Goal: Information Seeking & Learning: Learn about a topic

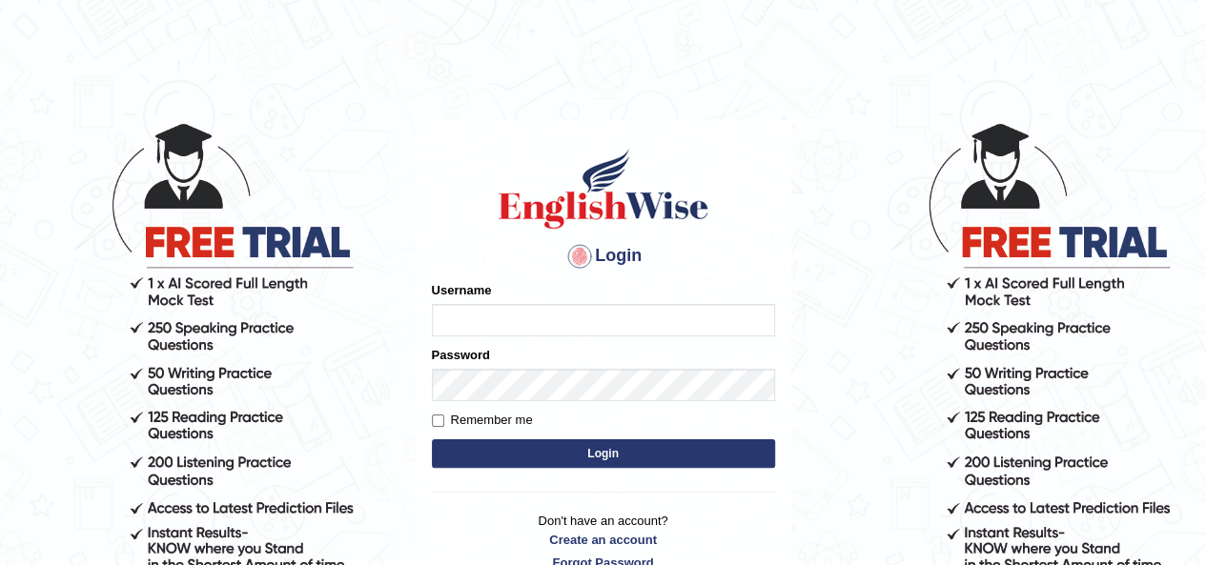
type input "okyere"
click at [702, 449] on button "Login" at bounding box center [603, 454] width 343 height 29
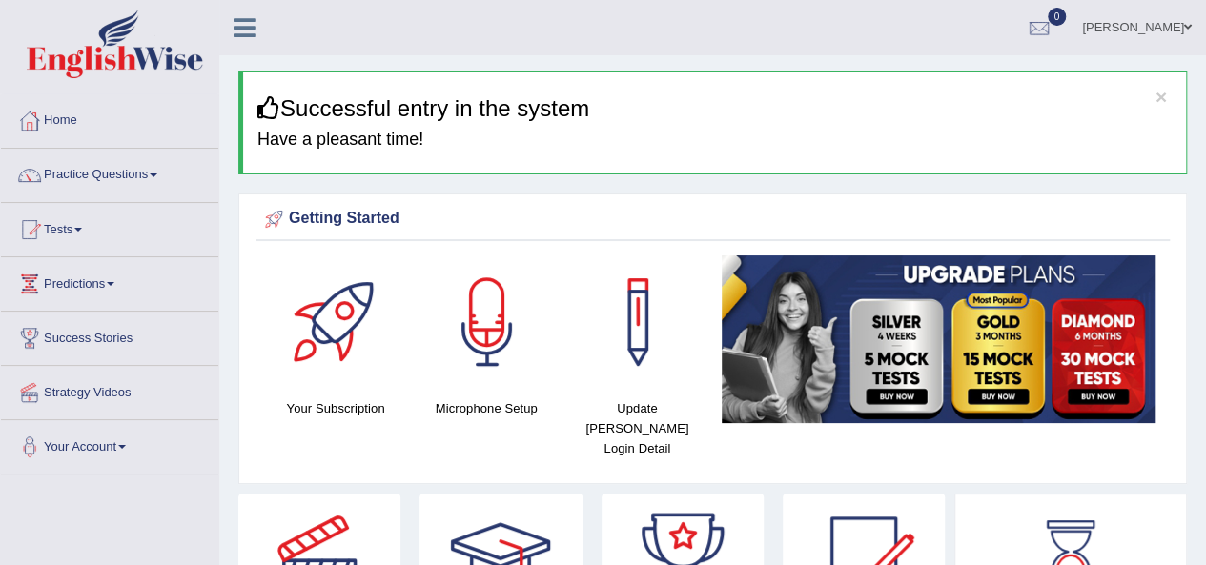
click at [157, 174] on span at bounding box center [154, 176] width 8 height 4
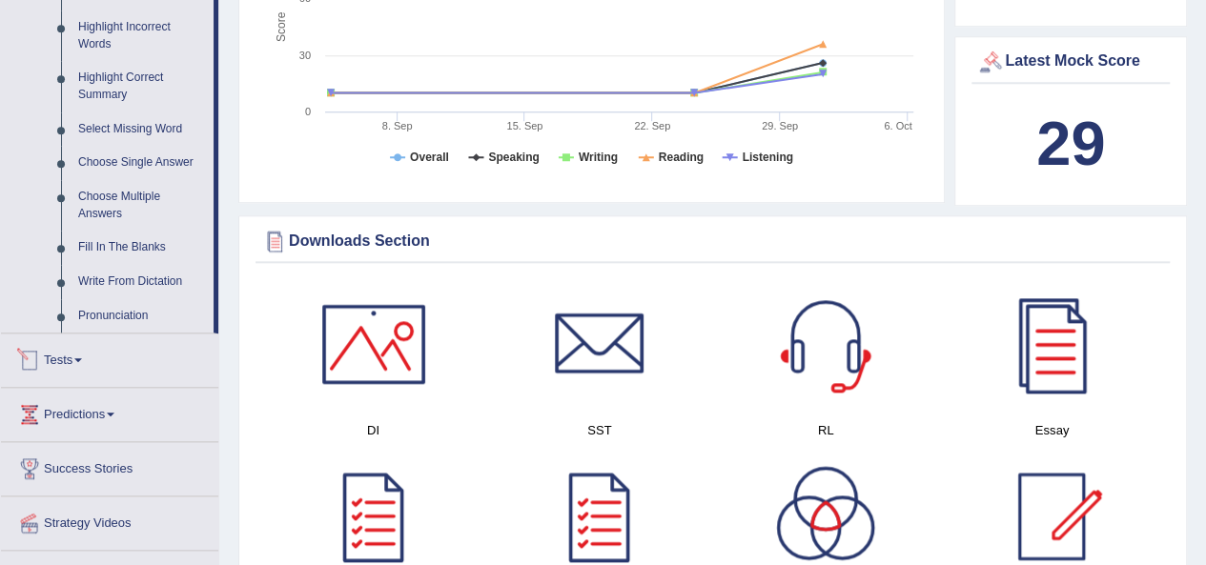
scroll to position [858, 0]
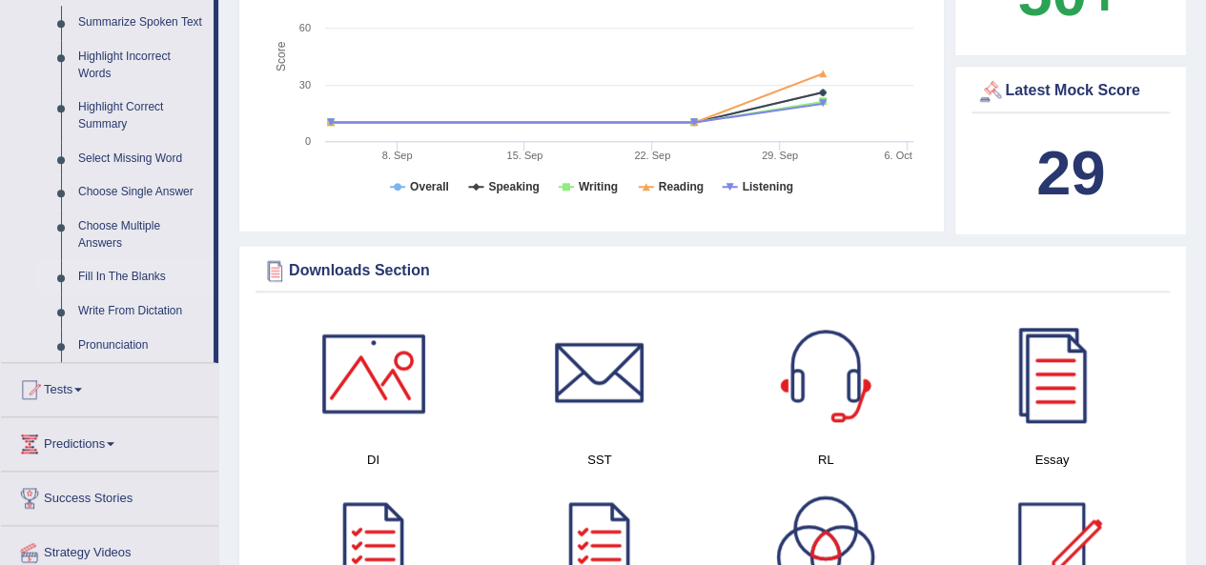
click at [156, 272] on link "Fill In The Blanks" at bounding box center [142, 277] width 144 height 34
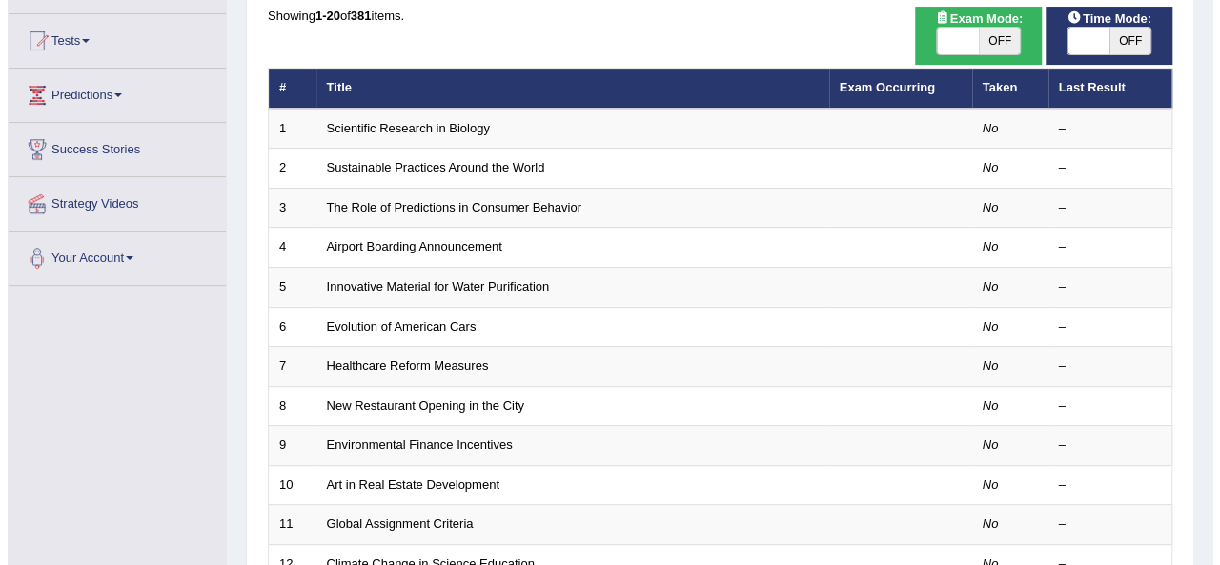
scroll to position [191, 0]
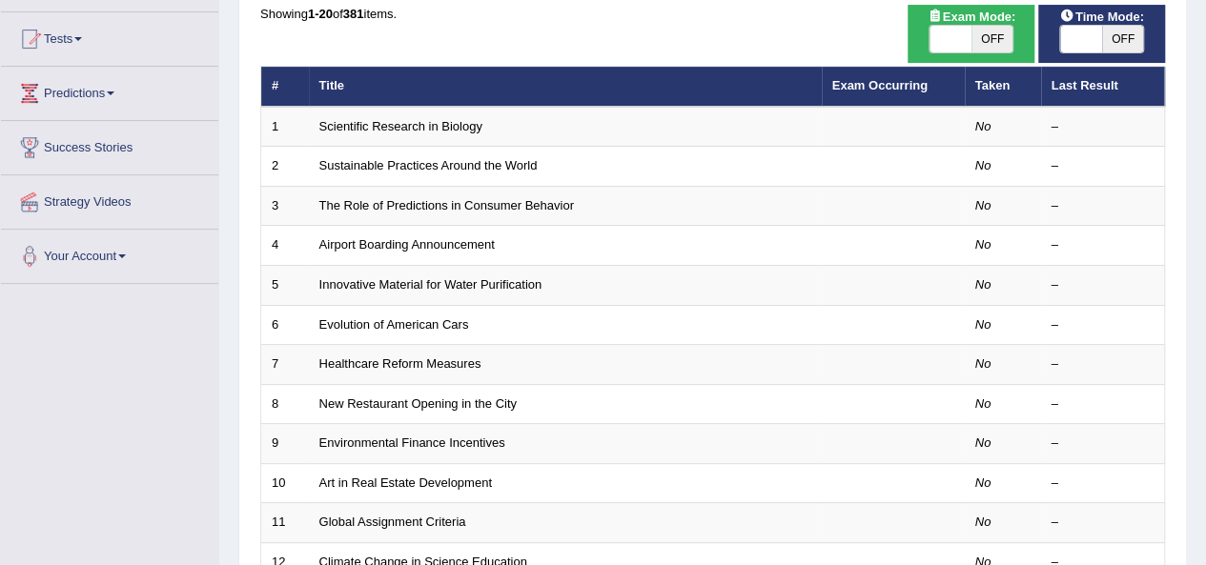
click at [999, 43] on span "OFF" at bounding box center [993, 39] width 42 height 27
checkbox input "true"
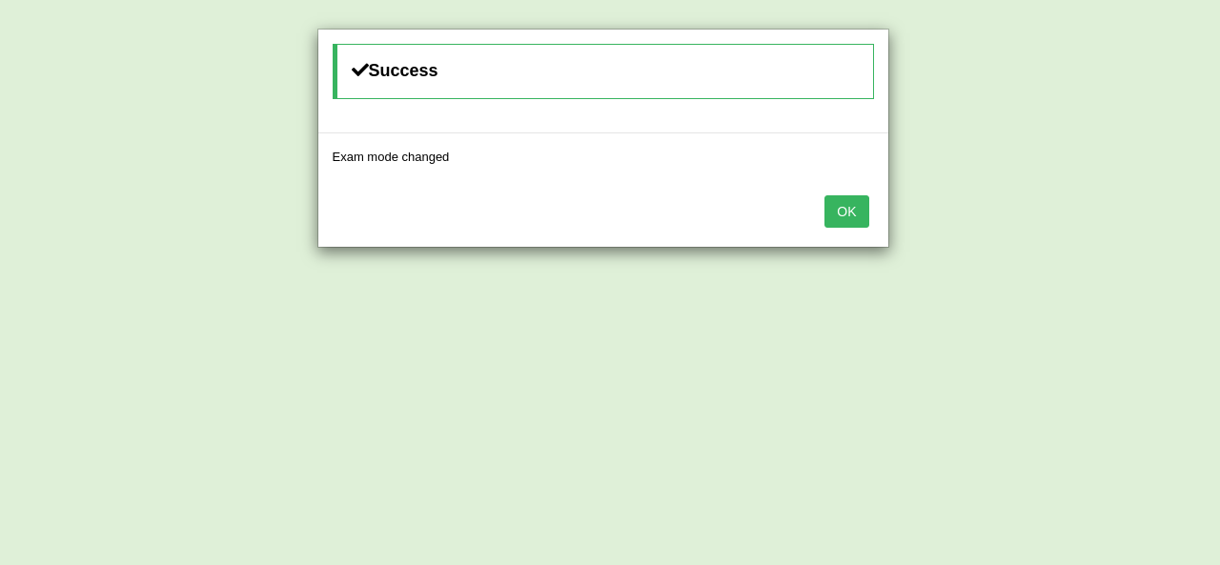
click at [849, 197] on button "OK" at bounding box center [847, 211] width 44 height 32
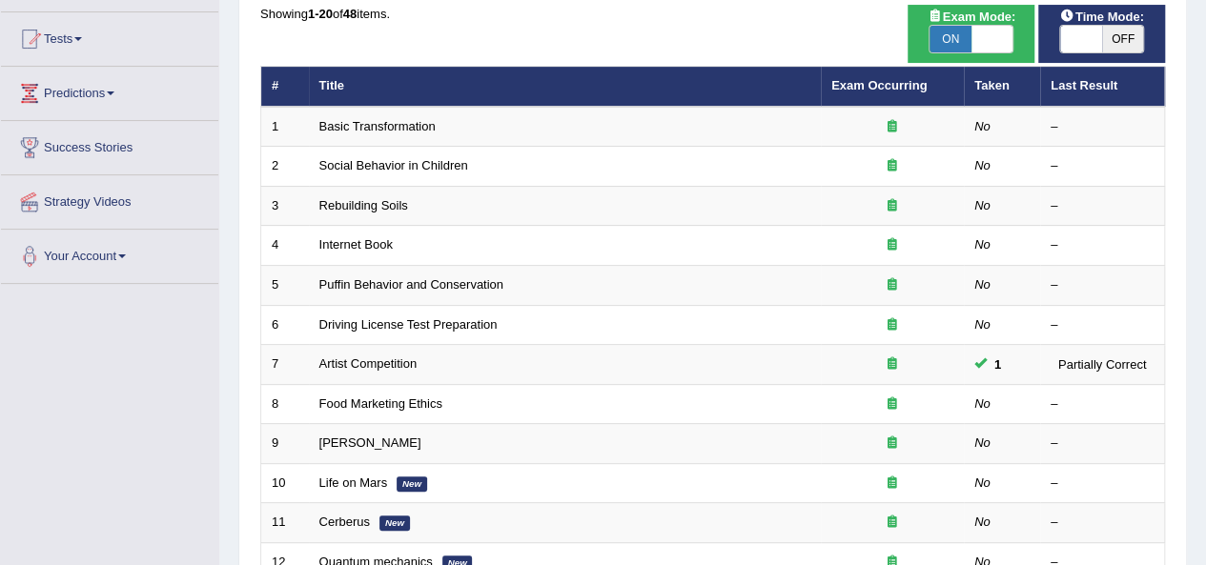
click at [1121, 38] on span "OFF" at bounding box center [1123, 39] width 42 height 27
checkbox input "true"
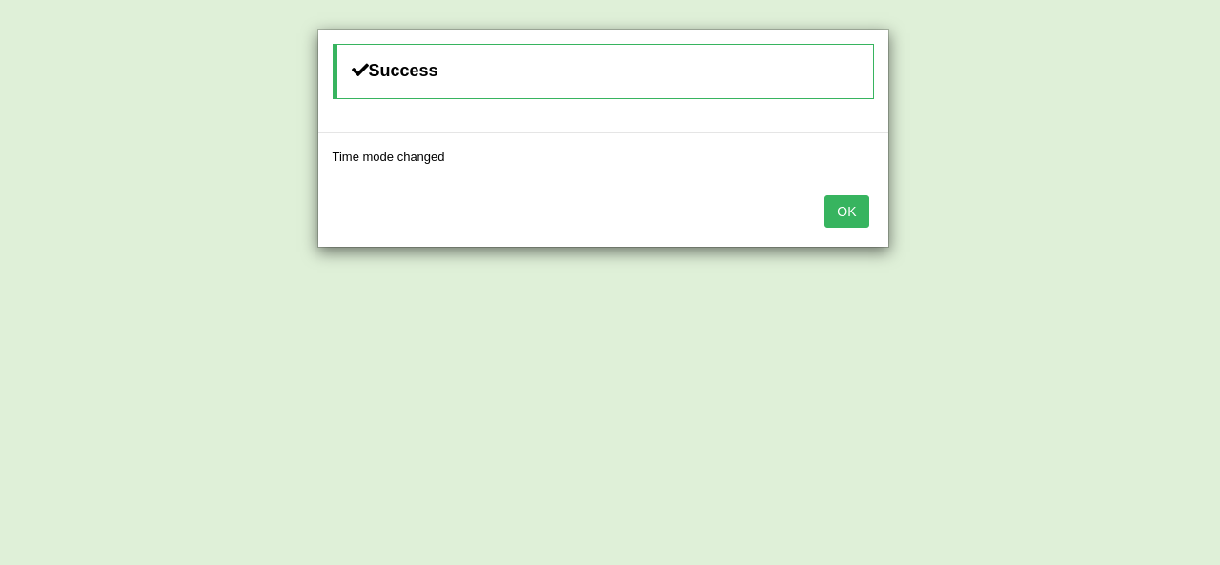
click at [845, 204] on button "OK" at bounding box center [847, 211] width 44 height 32
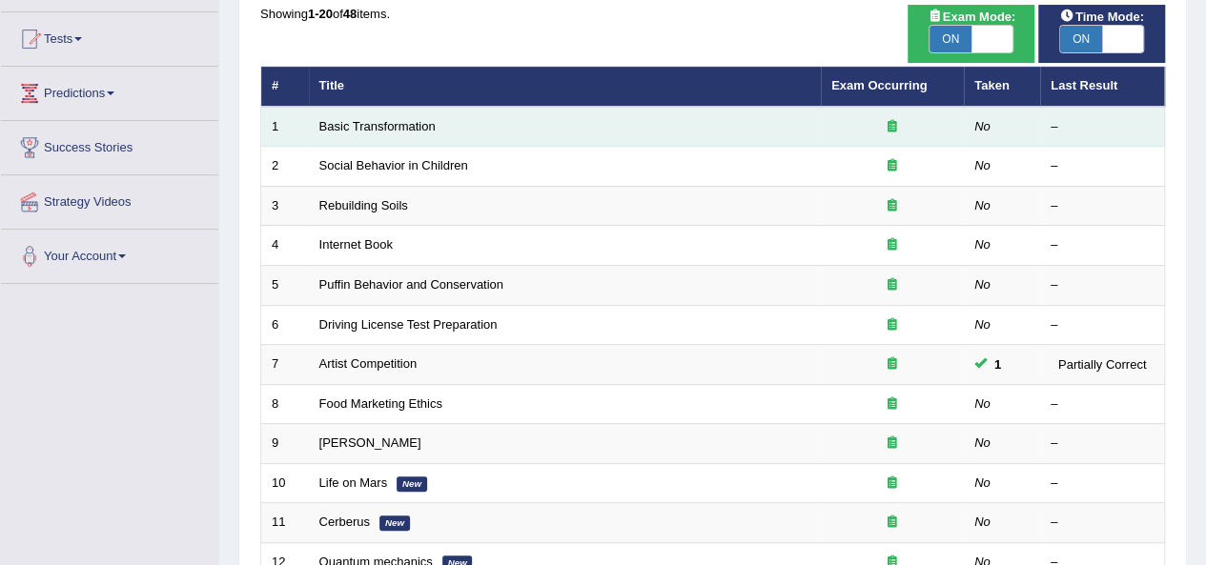
click at [973, 123] on td "No" at bounding box center [1002, 127] width 76 height 40
click at [385, 124] on link "Basic Transformation" at bounding box center [377, 126] width 116 height 14
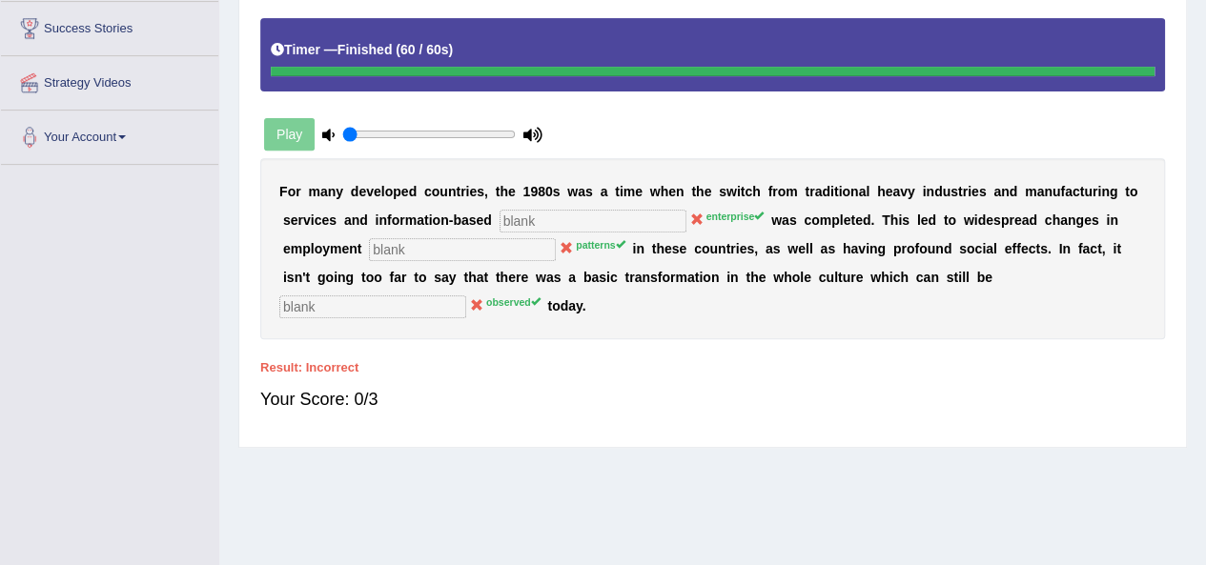
scroll to position [286, 0]
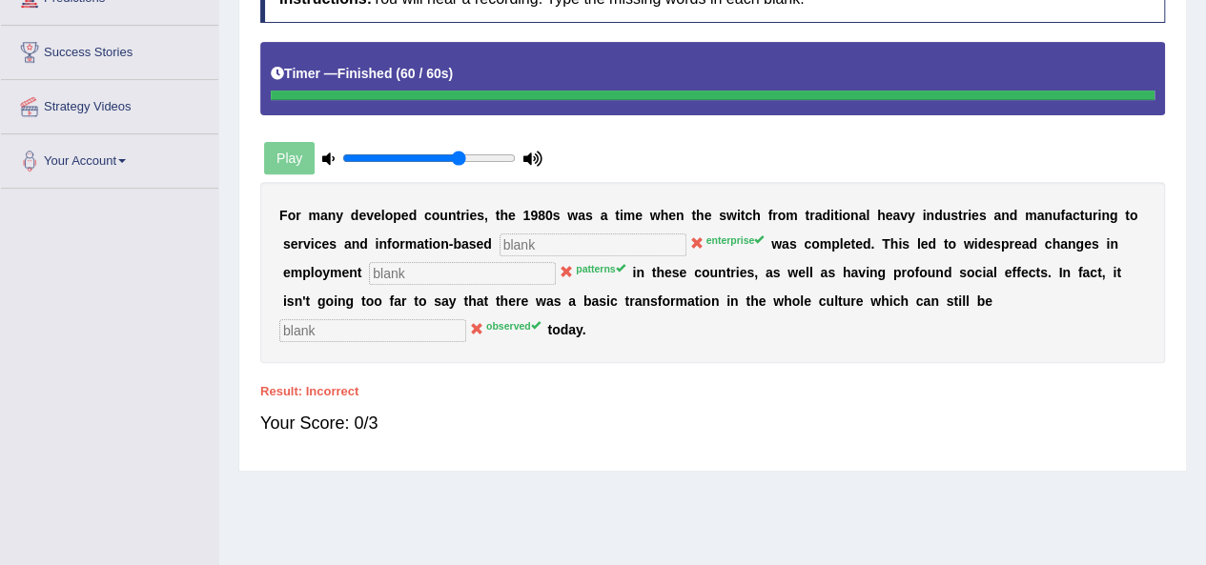
drag, startPoint x: 399, startPoint y: 156, endPoint x: 458, endPoint y: 165, distance: 59.7
type input "0.7"
click at [458, 165] on input "range" at bounding box center [429, 158] width 174 height 15
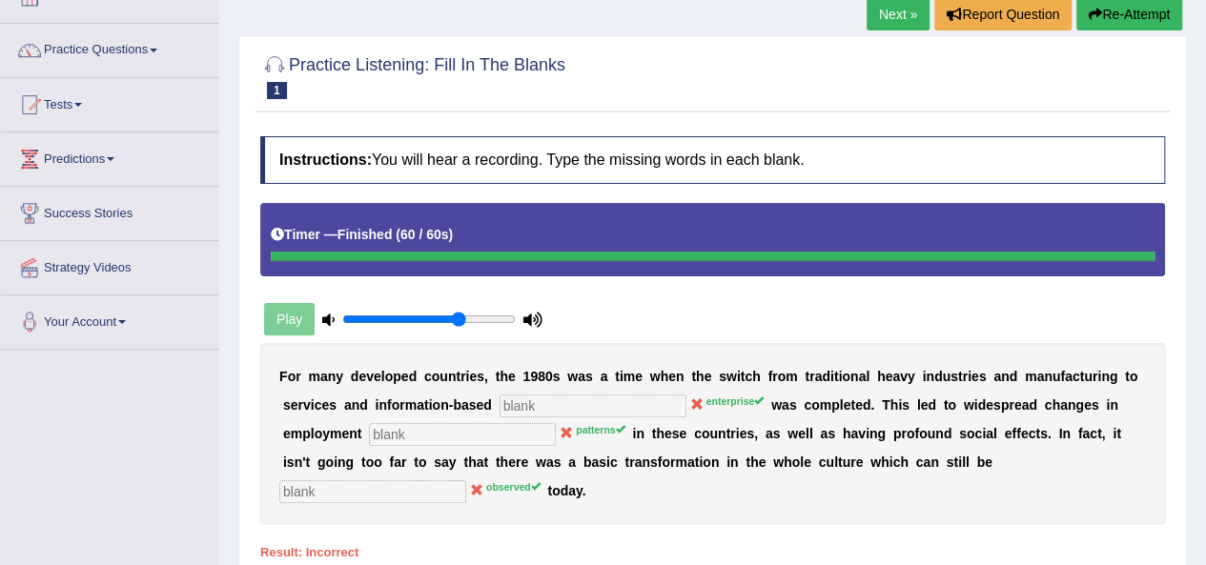
scroll to position [95, 0]
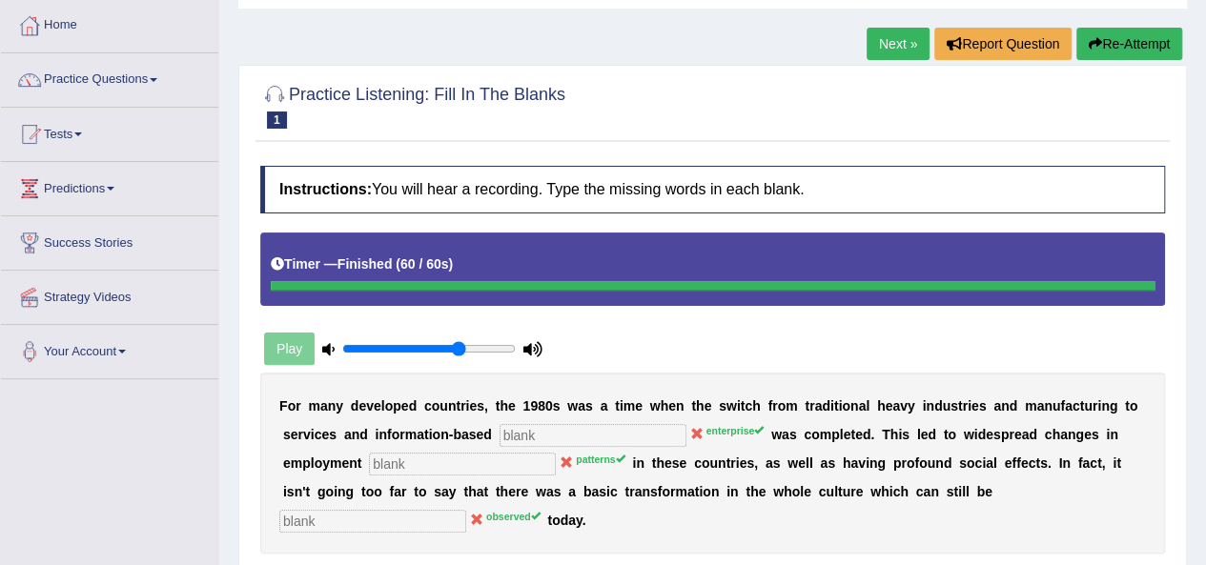
click at [1147, 51] on button "Re-Attempt" at bounding box center [1129, 44] width 106 height 32
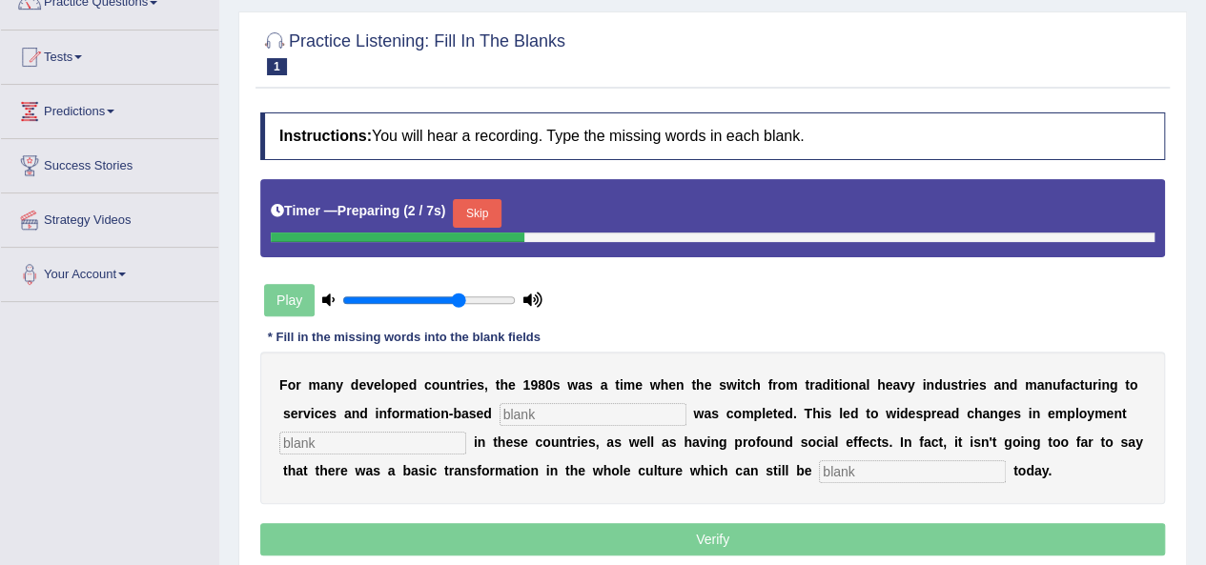
scroll to position [191, 0]
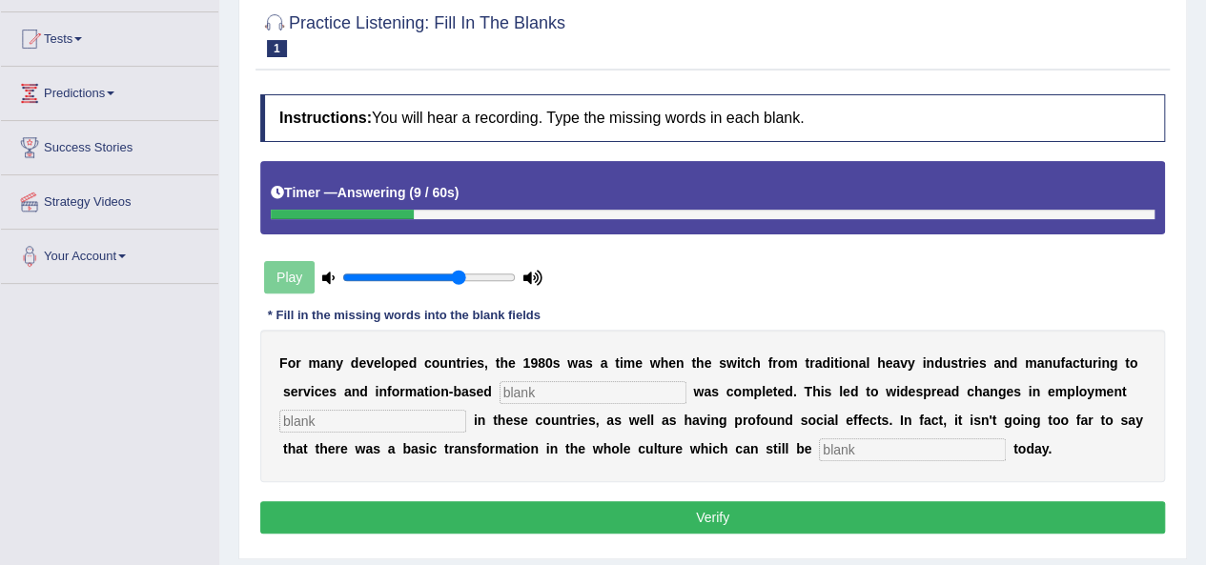
click at [598, 381] on input "text" at bounding box center [593, 392] width 187 height 23
type input "enterprise"
click at [425, 412] on input "text" at bounding box center [372, 421] width 187 height 23
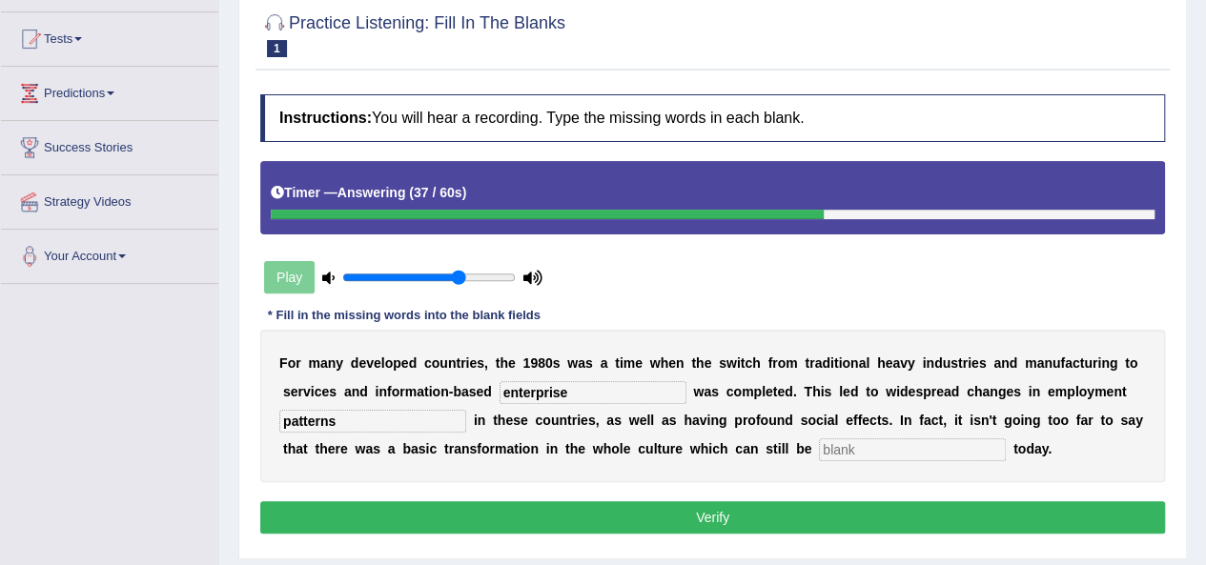
type input "patterns"
click at [872, 449] on input "text" at bounding box center [912, 450] width 187 height 23
type input "observed"
click at [863, 517] on button "Verify" at bounding box center [712, 518] width 905 height 32
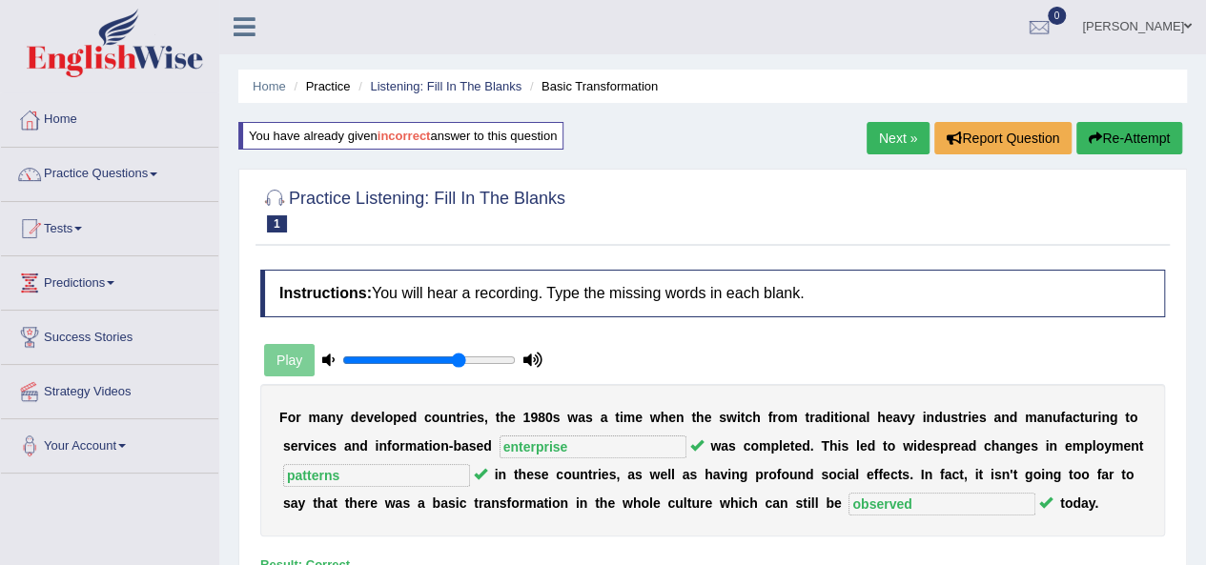
scroll to position [0, 0]
click at [892, 142] on link "Next »" at bounding box center [898, 139] width 63 height 32
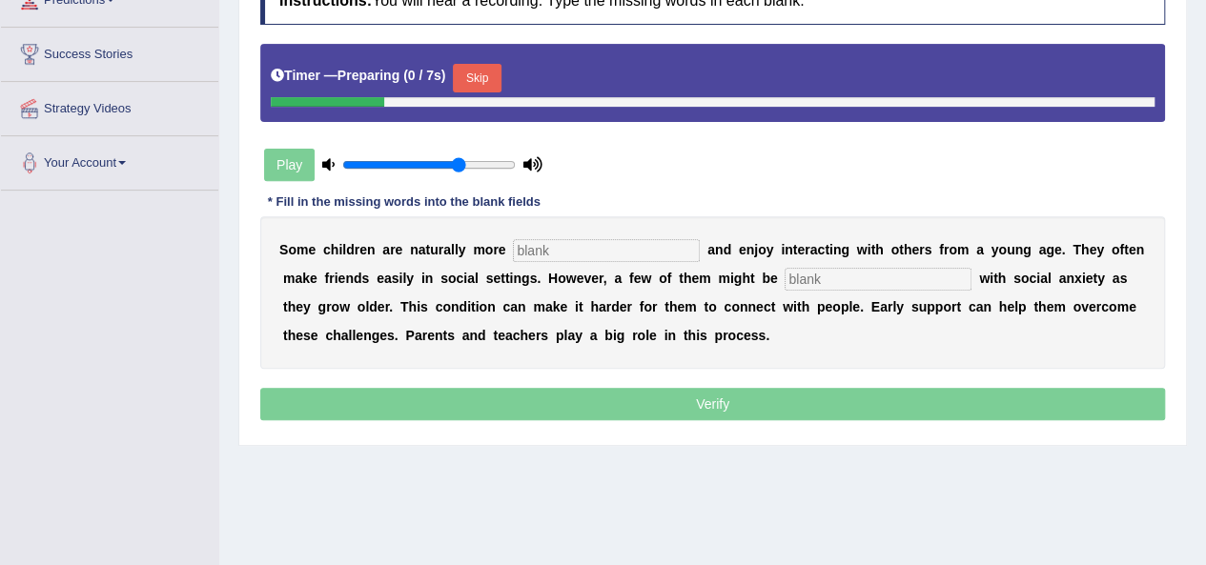
scroll to position [286, 0]
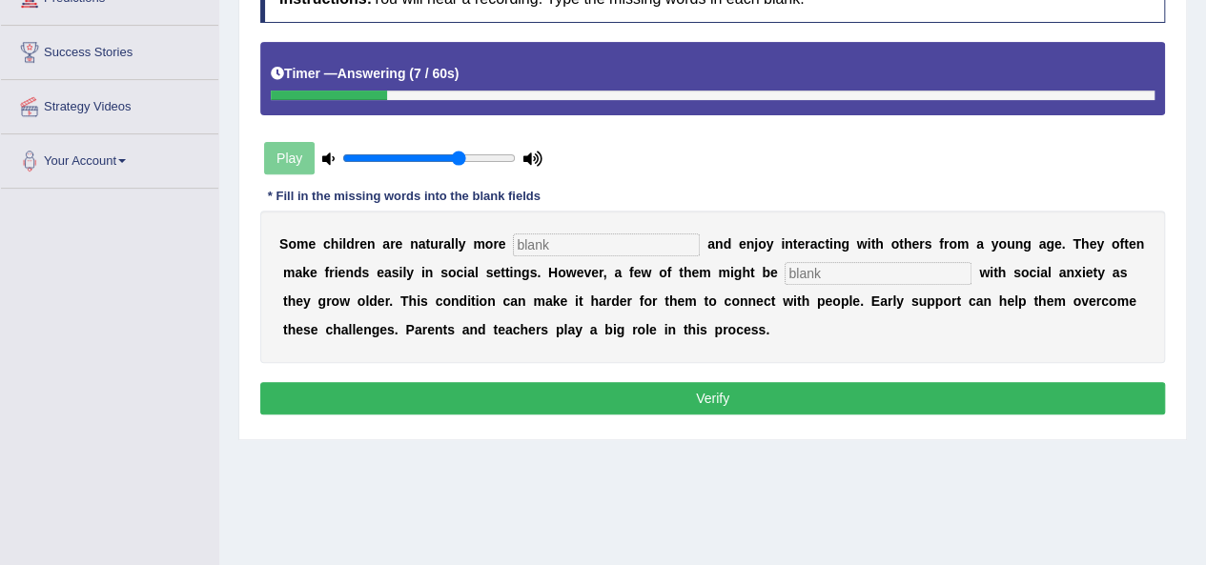
click at [854, 271] on input "text" at bounding box center [878, 273] width 187 height 23
drag, startPoint x: 852, startPoint y: 271, endPoint x: 859, endPoint y: 280, distance: 11.6
click at [852, 272] on input "however" at bounding box center [878, 273] width 187 height 23
type input "however"
click at [629, 245] on input "text" at bounding box center [606, 245] width 187 height 23
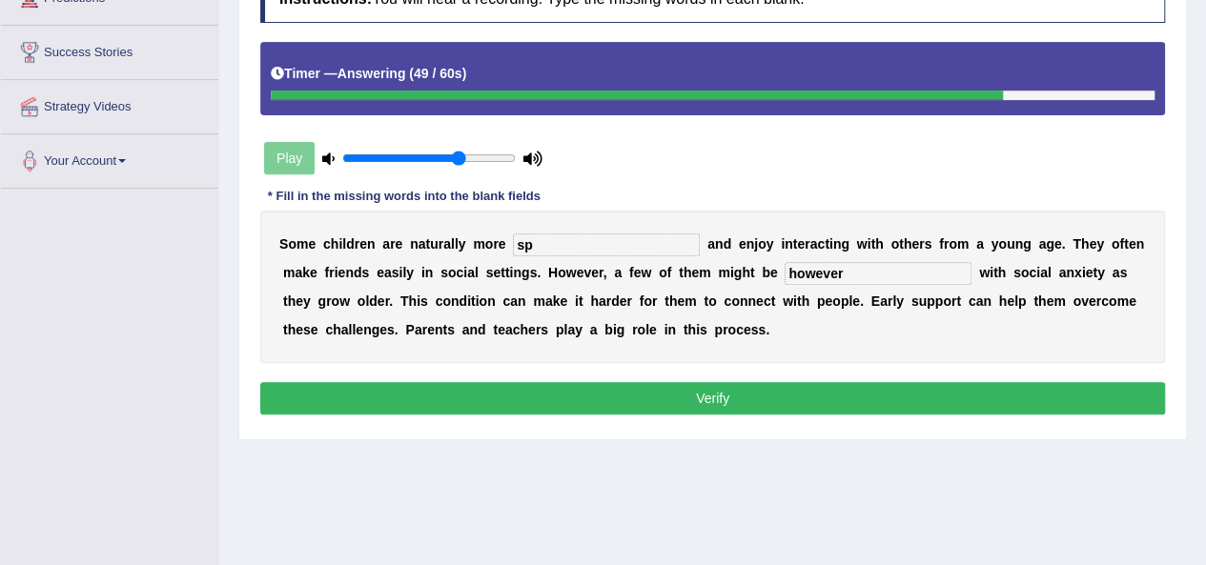
type input "s"
type input "cares"
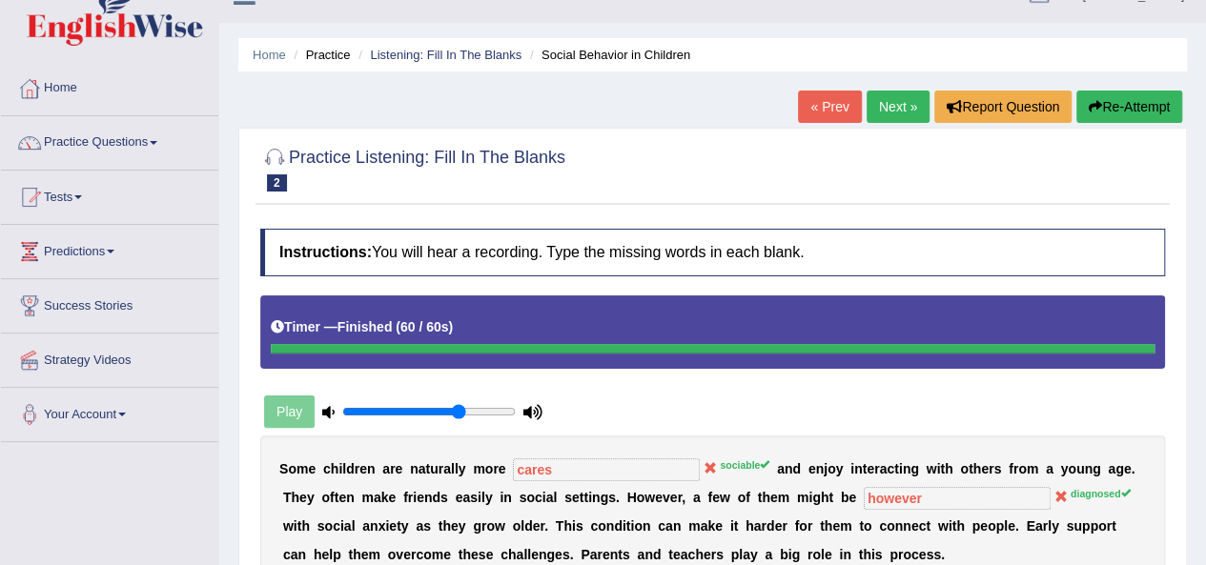
scroll to position [0, 0]
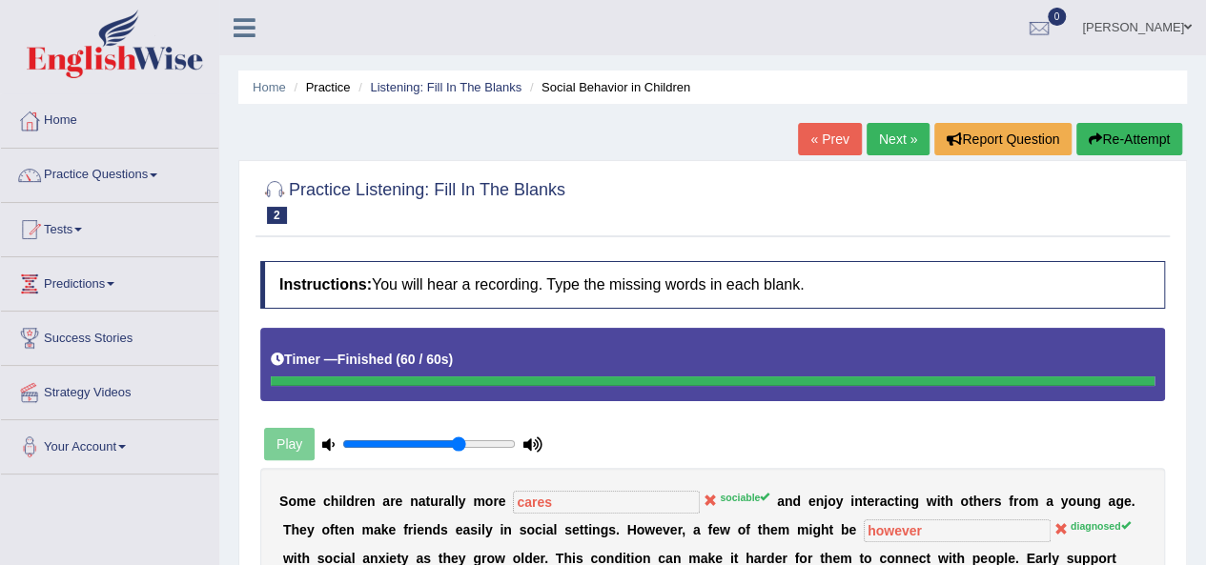
click at [1108, 140] on button "Re-Attempt" at bounding box center [1129, 139] width 106 height 32
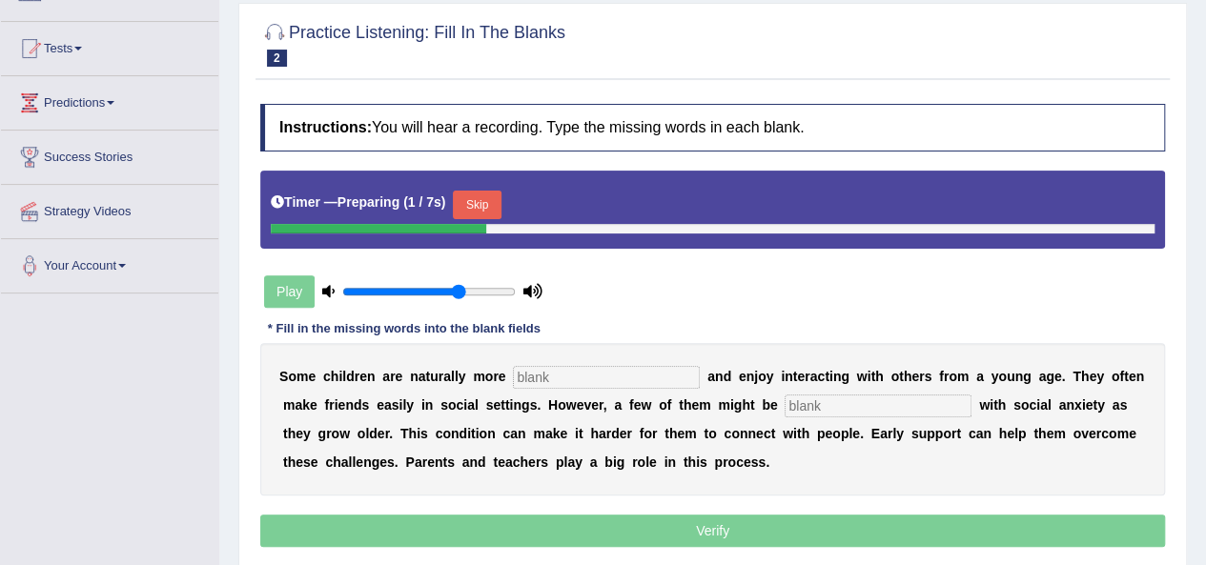
scroll to position [286, 0]
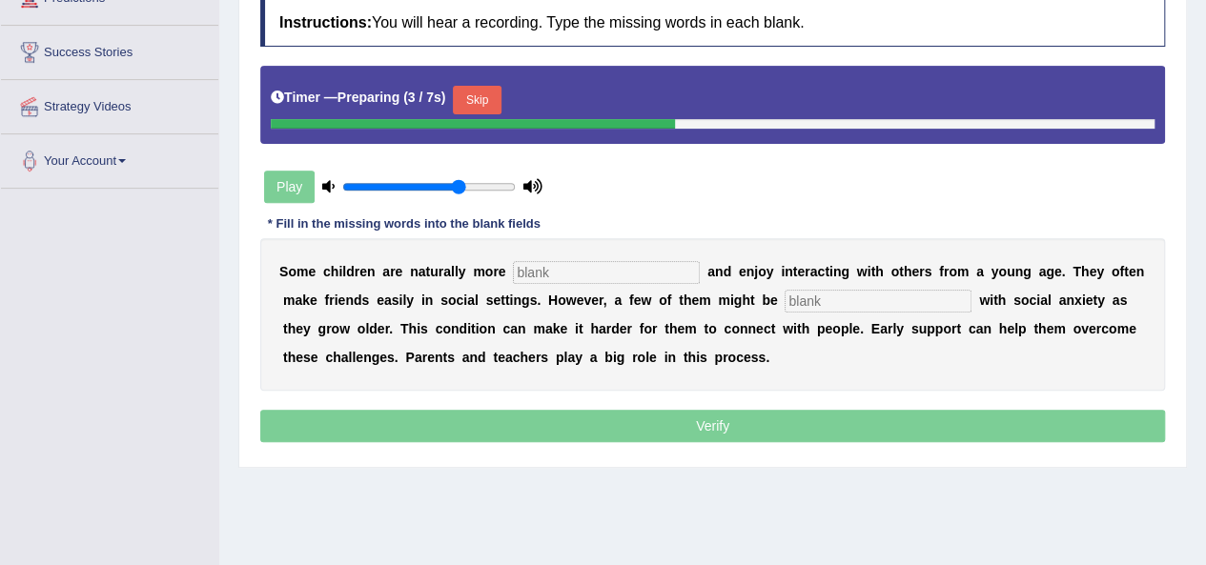
click at [496, 101] on button "Skip" at bounding box center [477, 100] width 48 height 29
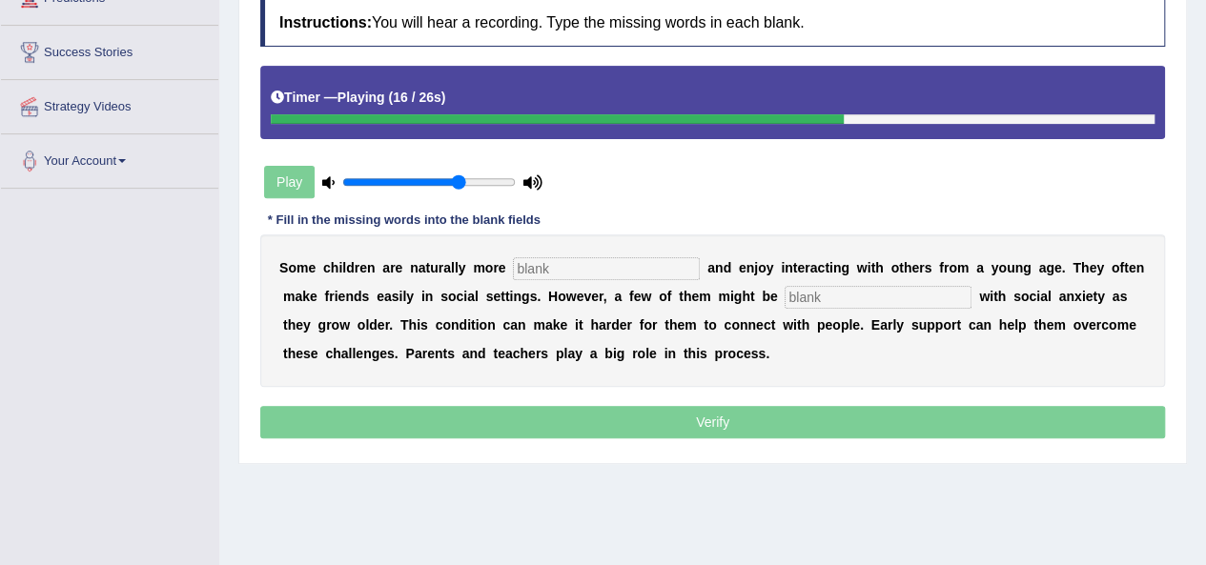
click at [907, 294] on input "text" at bounding box center [878, 297] width 187 height 23
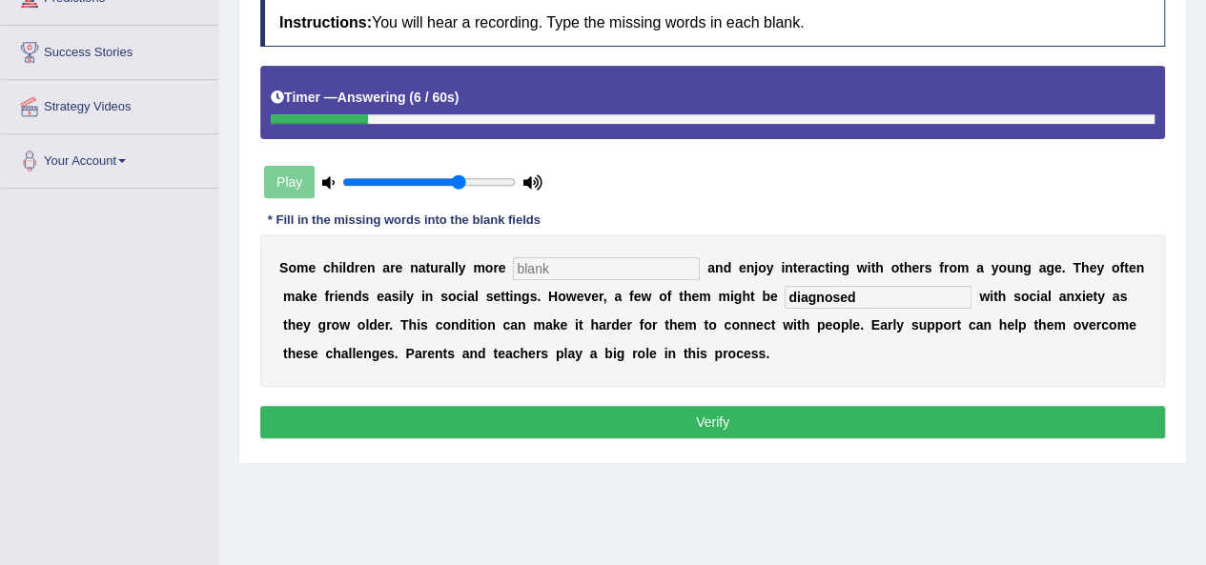
type input "diagnosed"
click at [585, 266] on input "text" at bounding box center [606, 268] width 187 height 23
type input "socialble"
click at [658, 419] on button "Verify" at bounding box center [712, 422] width 905 height 32
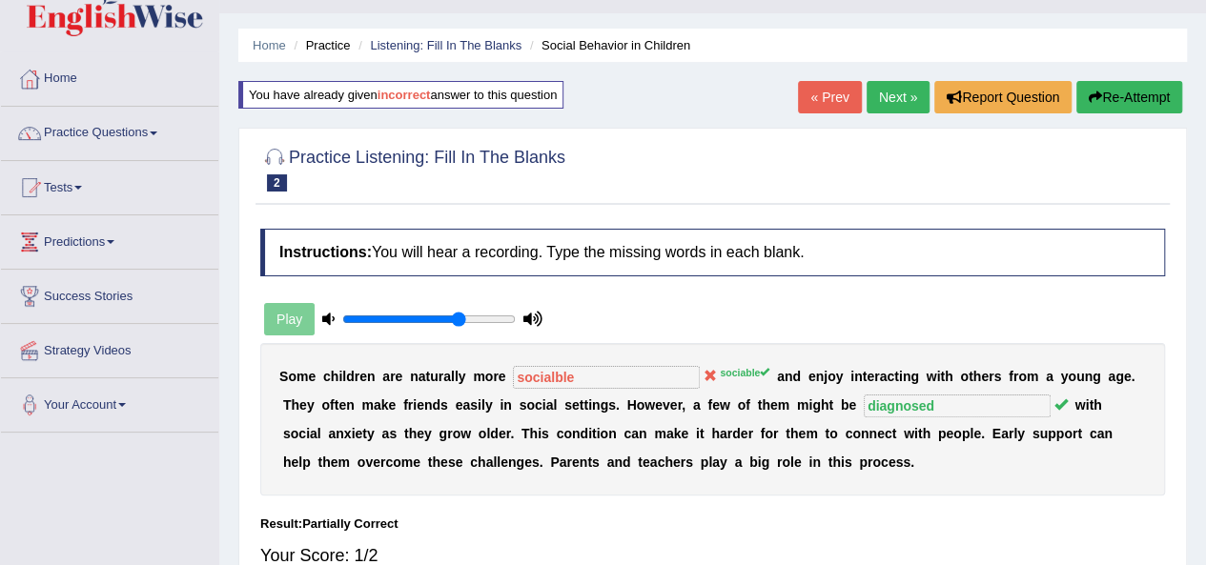
scroll to position [0, 0]
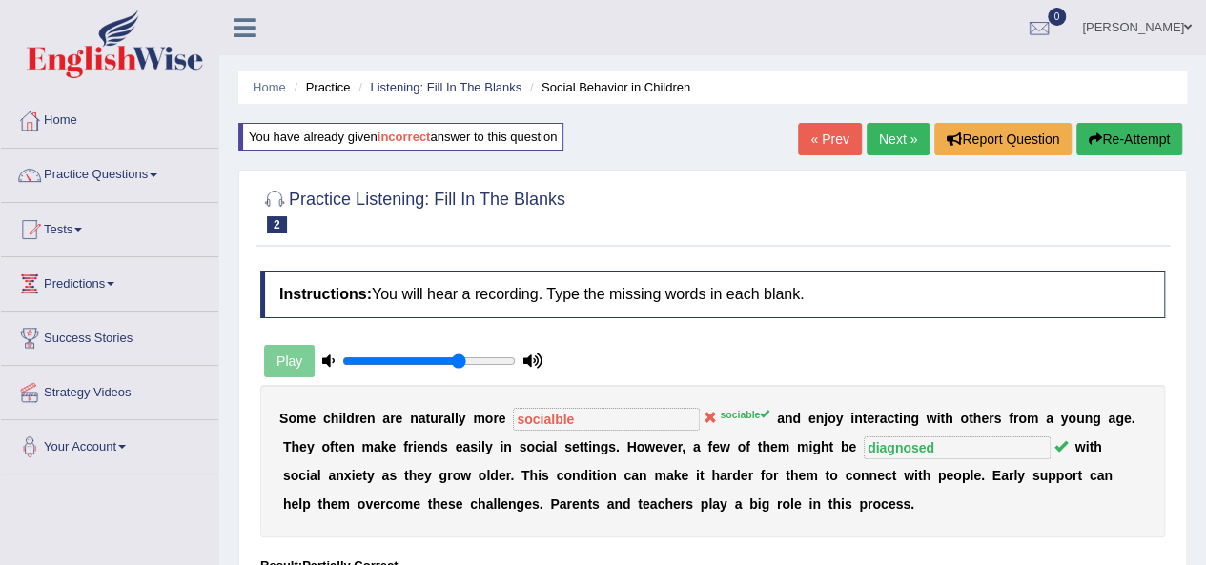
click at [1144, 141] on button "Re-Attempt" at bounding box center [1129, 139] width 106 height 32
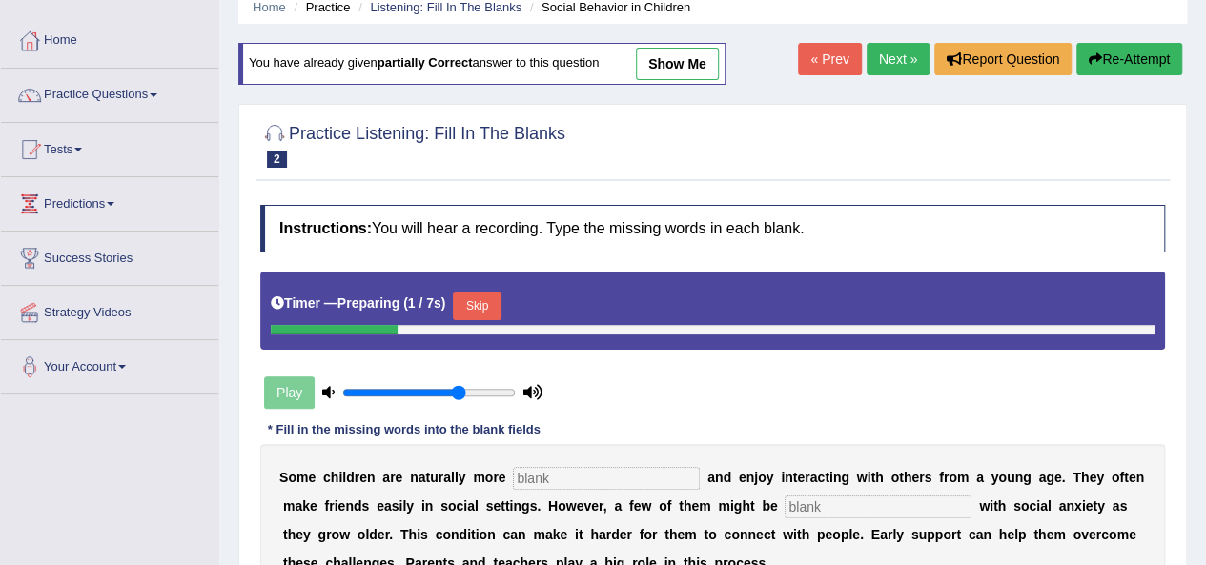
scroll to position [286, 0]
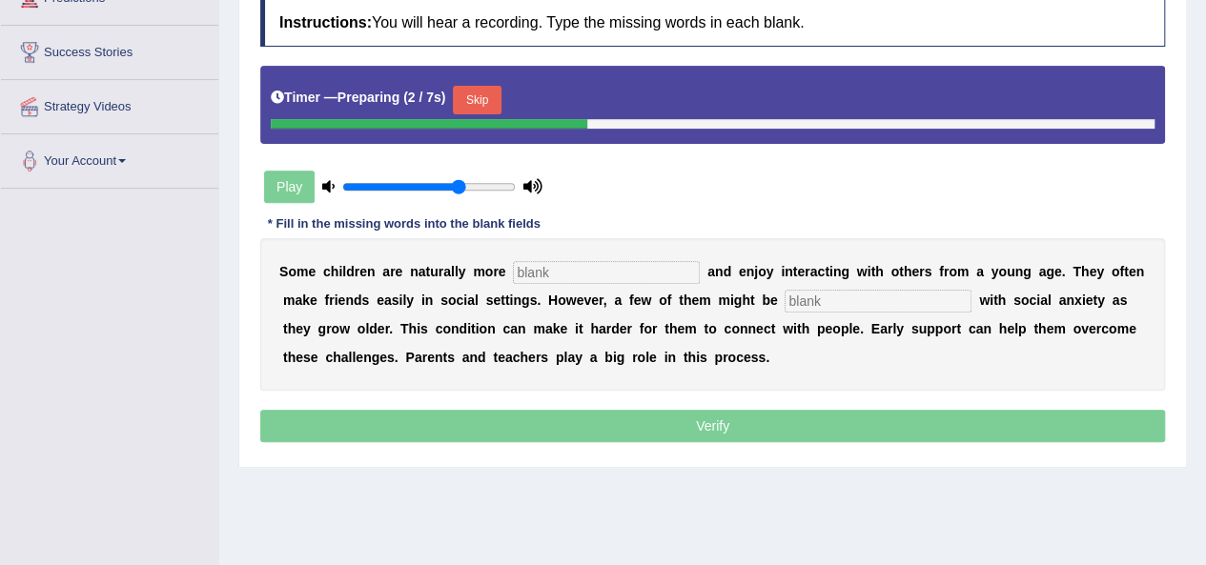
drag, startPoint x: 467, startPoint y: 92, endPoint x: 479, endPoint y: 92, distance: 11.5
click at [468, 92] on button "Skip" at bounding box center [477, 100] width 48 height 29
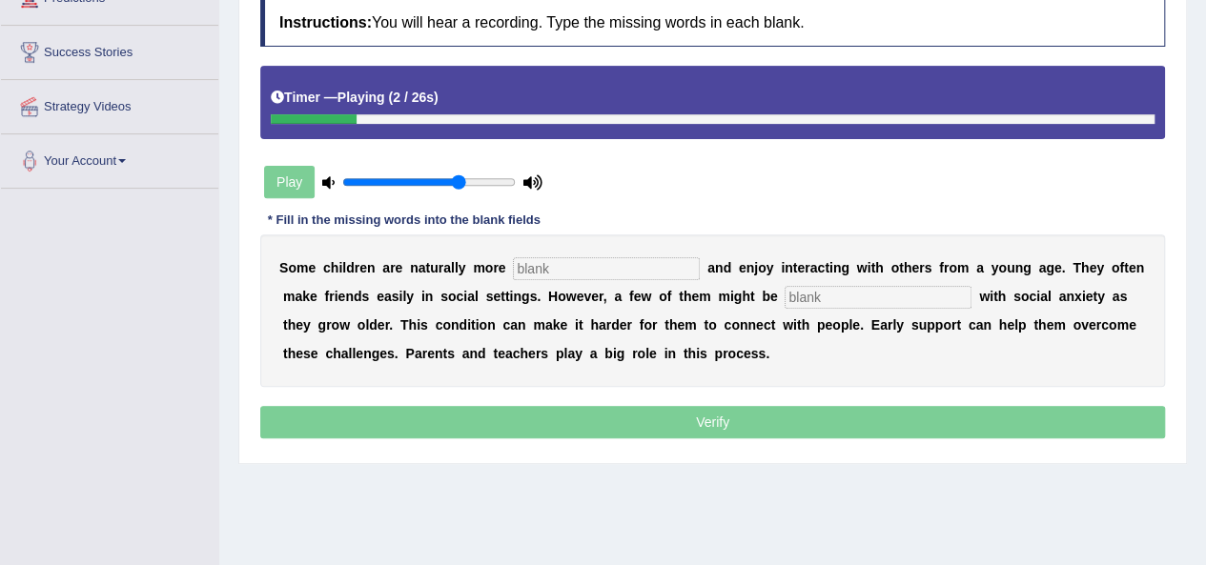
click at [610, 268] on input "text" at bounding box center [606, 268] width 187 height 23
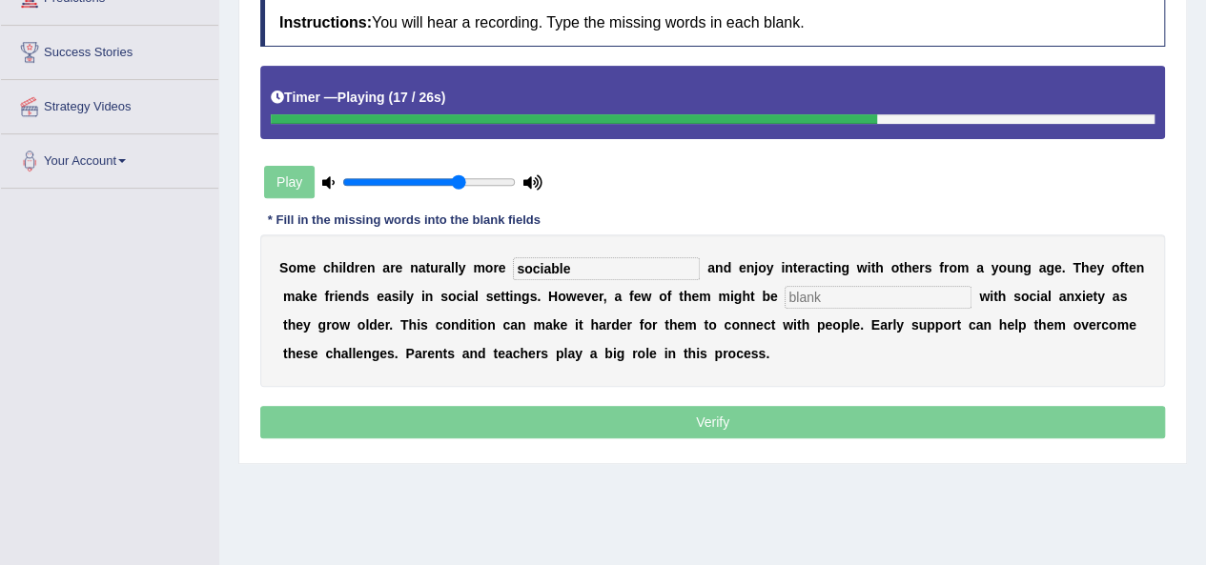
type input "sociable"
click at [879, 302] on input "text" at bounding box center [878, 297] width 187 height 23
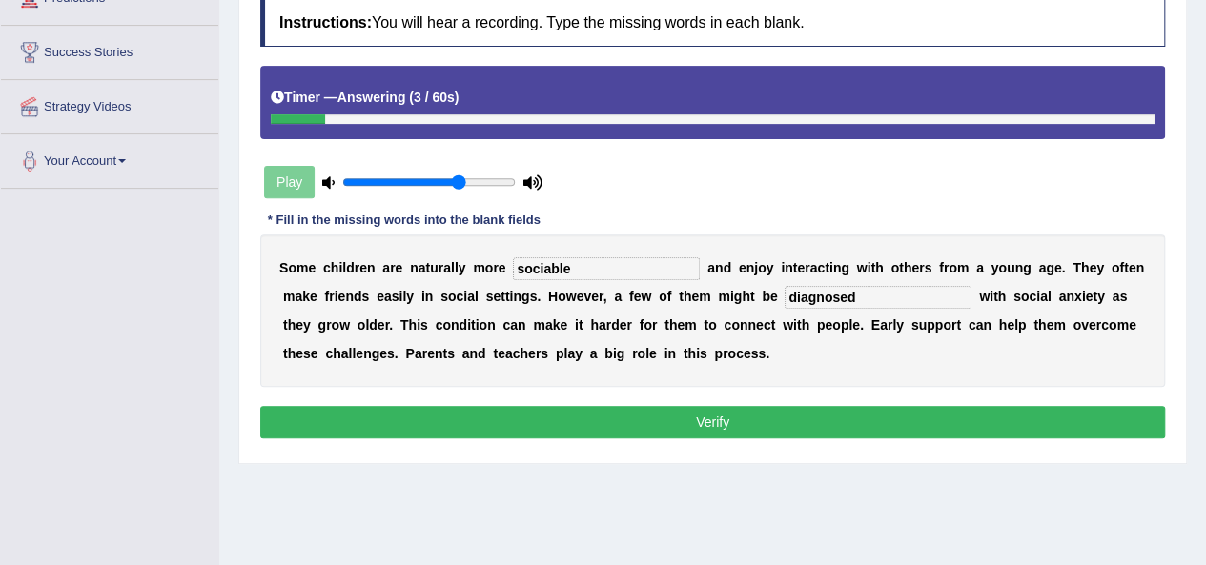
type input "diagnosed"
click at [738, 415] on button "Verify" at bounding box center [712, 422] width 905 height 32
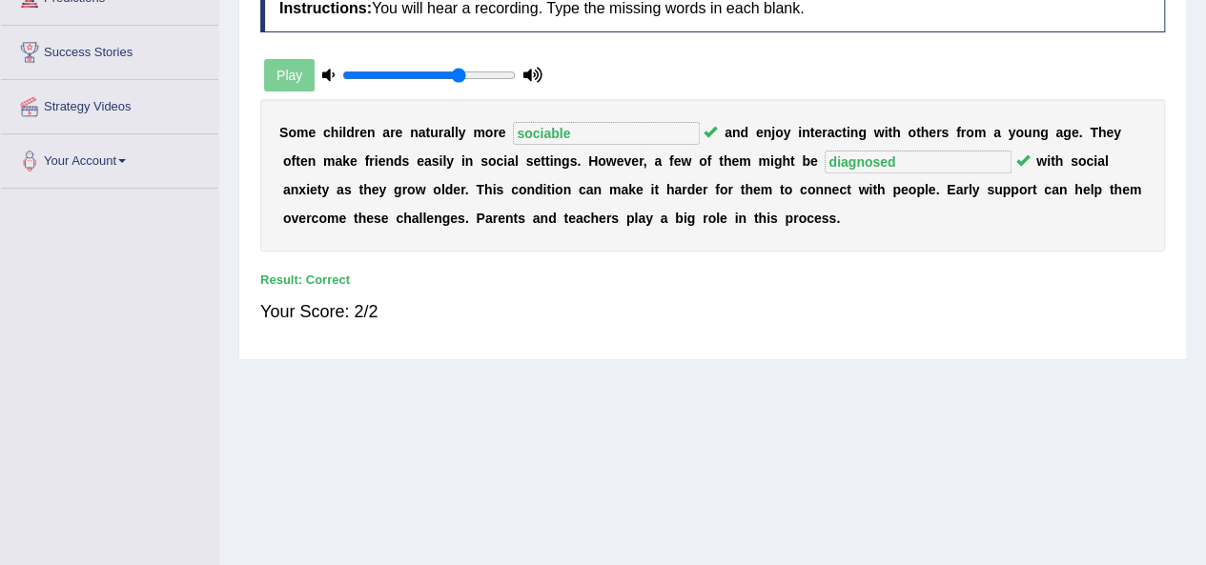
scroll to position [0, 0]
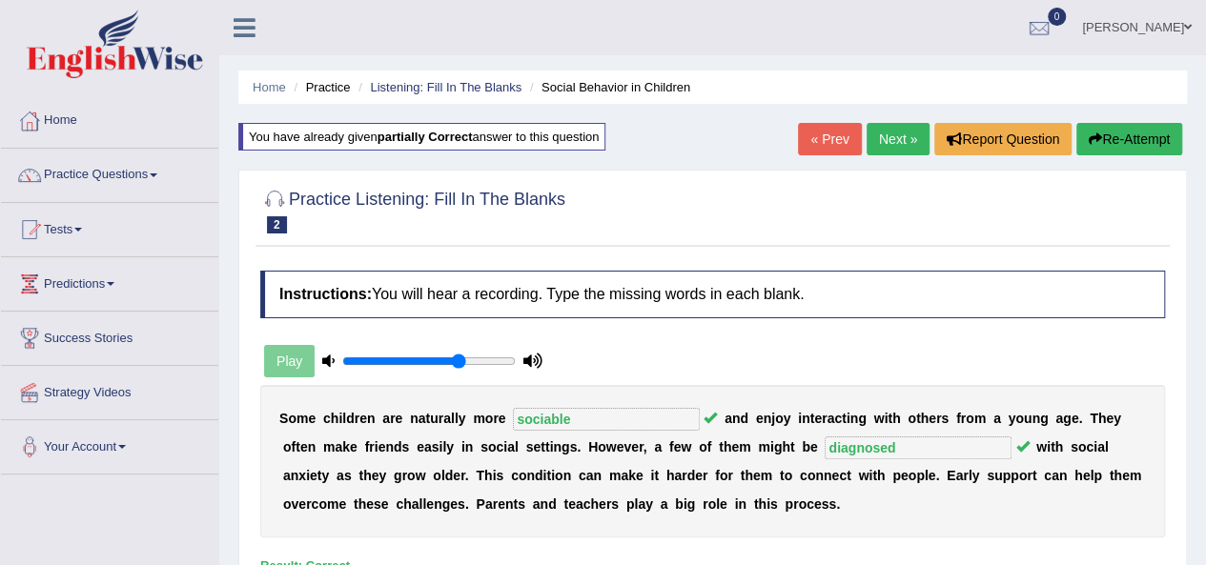
click at [895, 134] on link "Next »" at bounding box center [898, 139] width 63 height 32
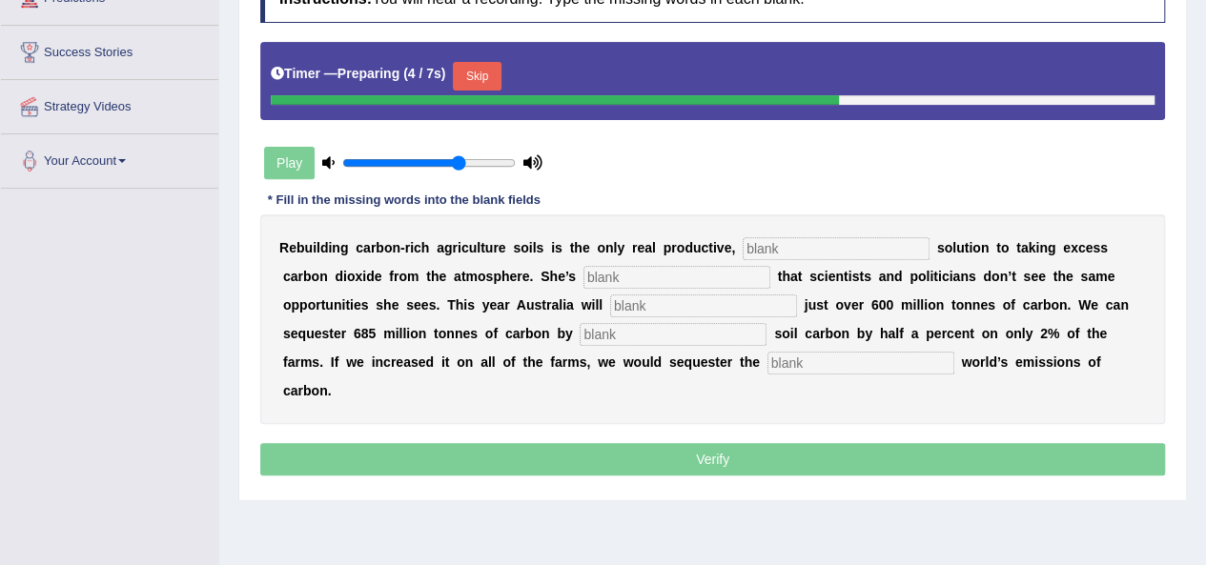
scroll to position [381, 0]
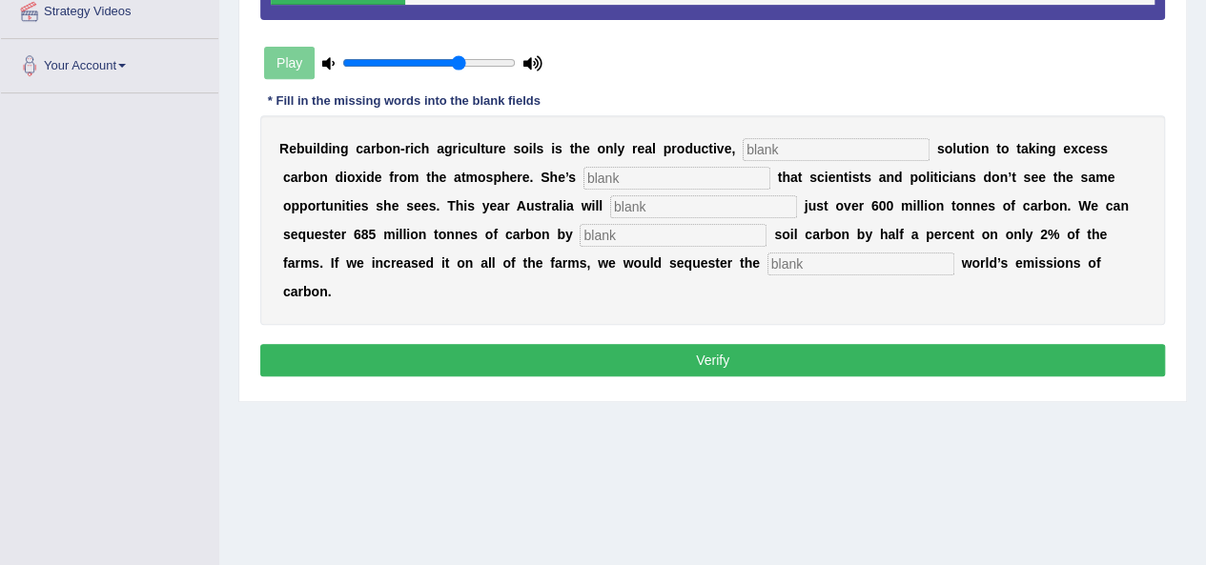
click at [811, 141] on input "text" at bounding box center [836, 149] width 187 height 23
type input "perminet"
click at [818, 261] on input "text" at bounding box center [861, 264] width 187 height 23
click at [738, 220] on div "R e b u i l d i n g c a r b o n - r i c h a g r i c u l t u r e s o i l s i s t…" at bounding box center [712, 220] width 905 height 210
click at [735, 241] on input "text" at bounding box center [673, 235] width 187 height 23
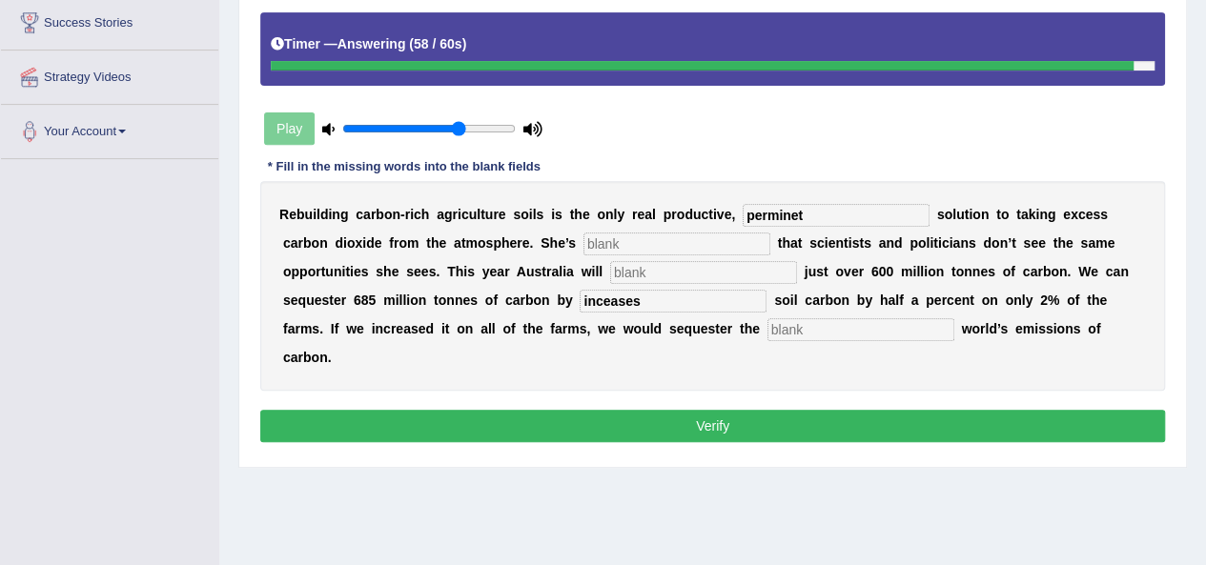
scroll to position [286, 0]
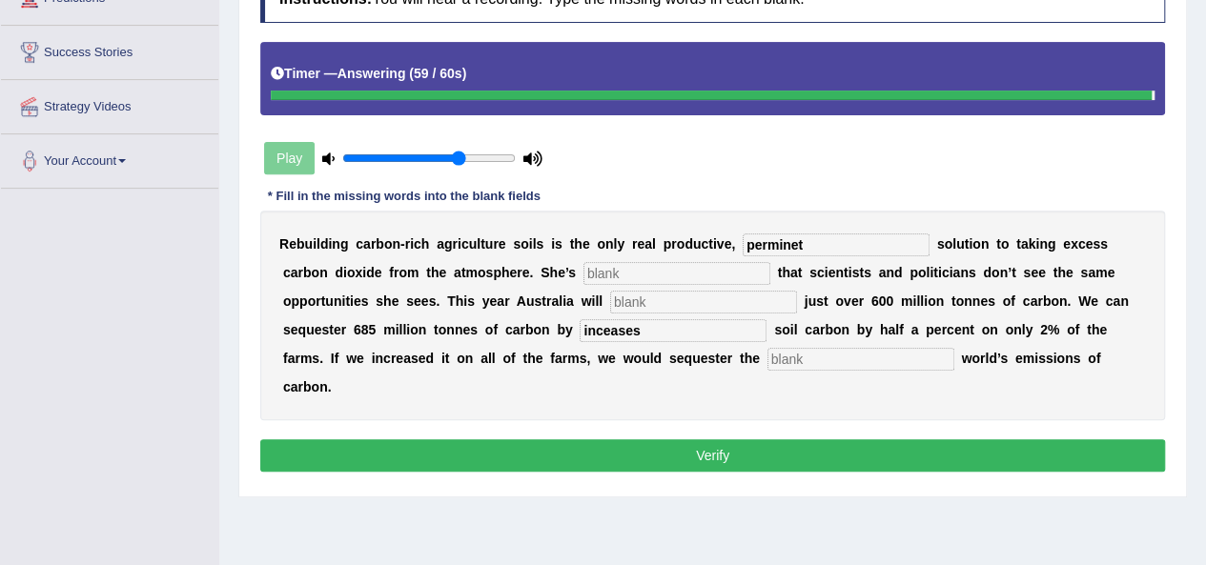
type input "inceases"
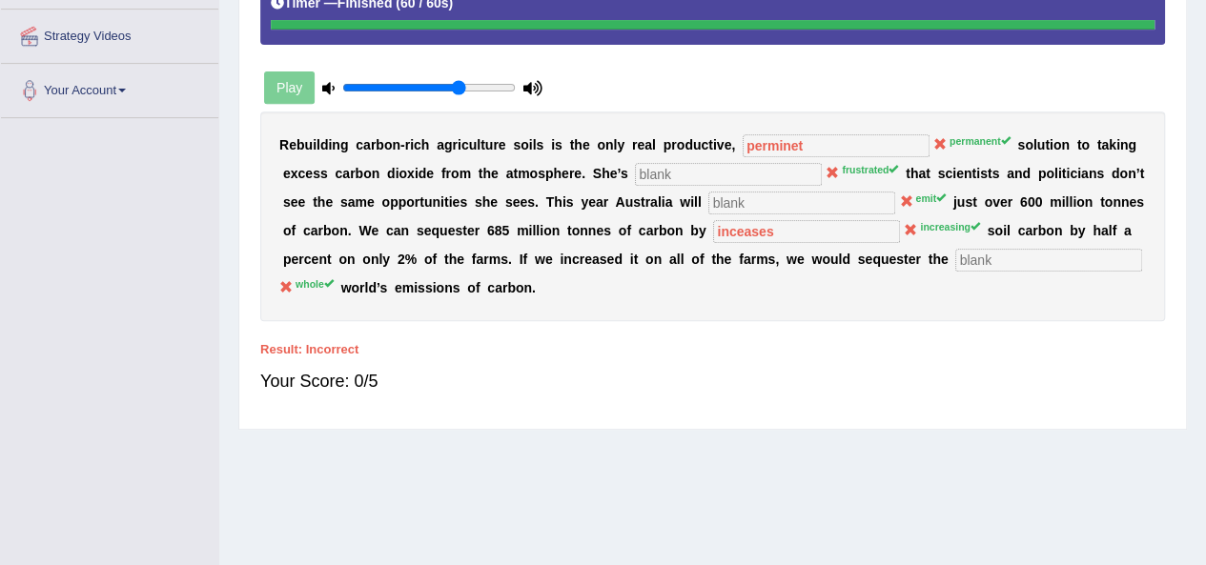
scroll to position [435, 0]
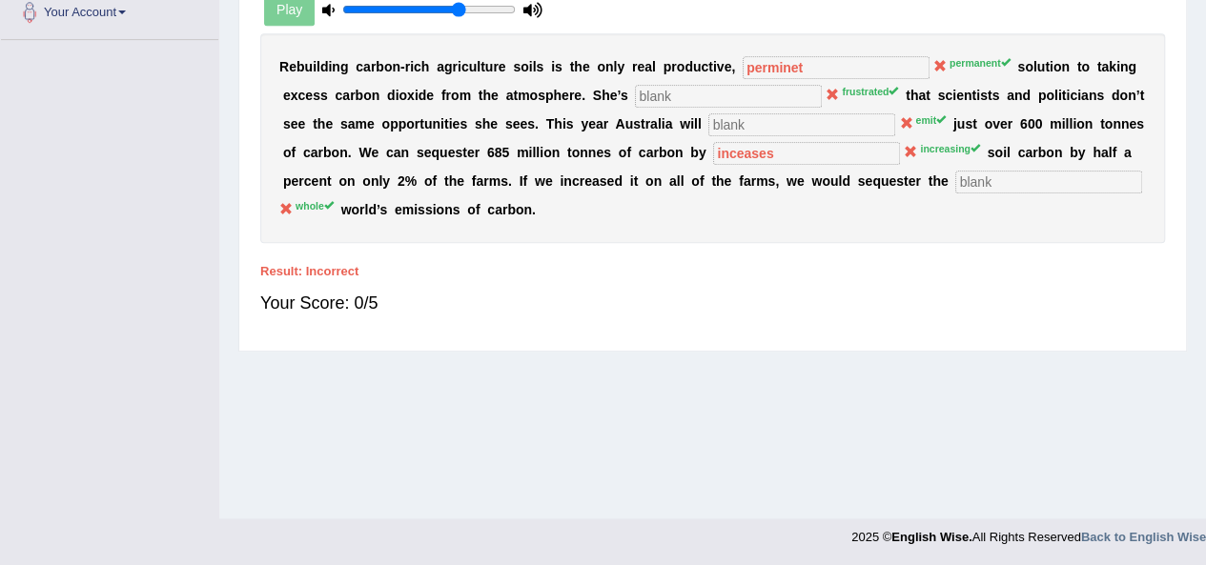
click at [884, 304] on div "Your Score: 0/5" at bounding box center [712, 303] width 905 height 46
click at [900, 288] on div "Your Score: 0/5" at bounding box center [712, 303] width 905 height 46
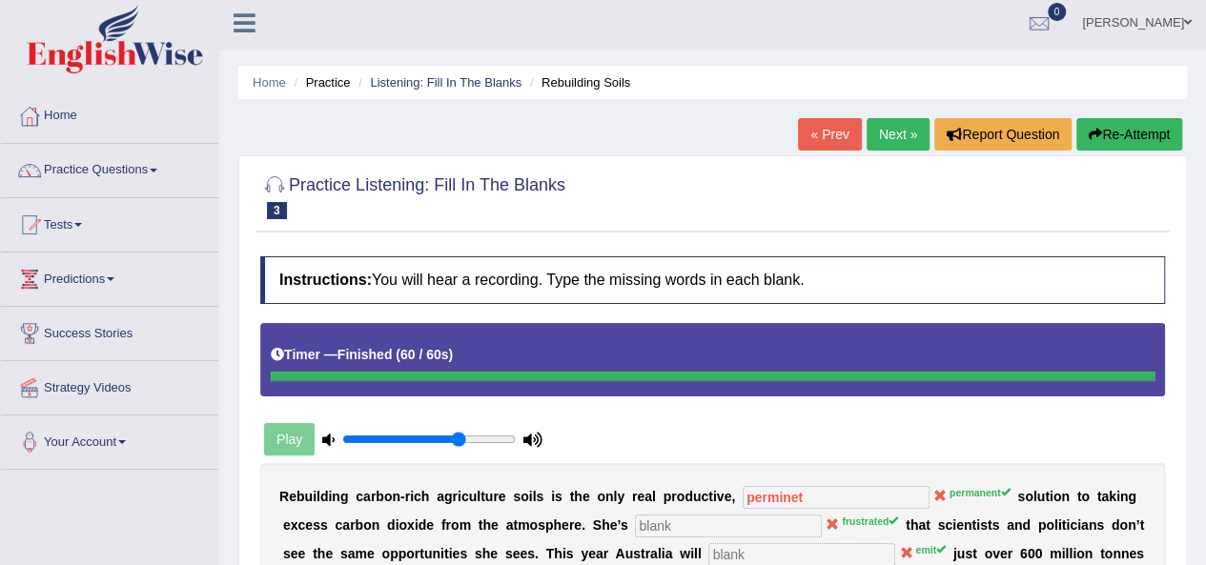
scroll to position [0, 0]
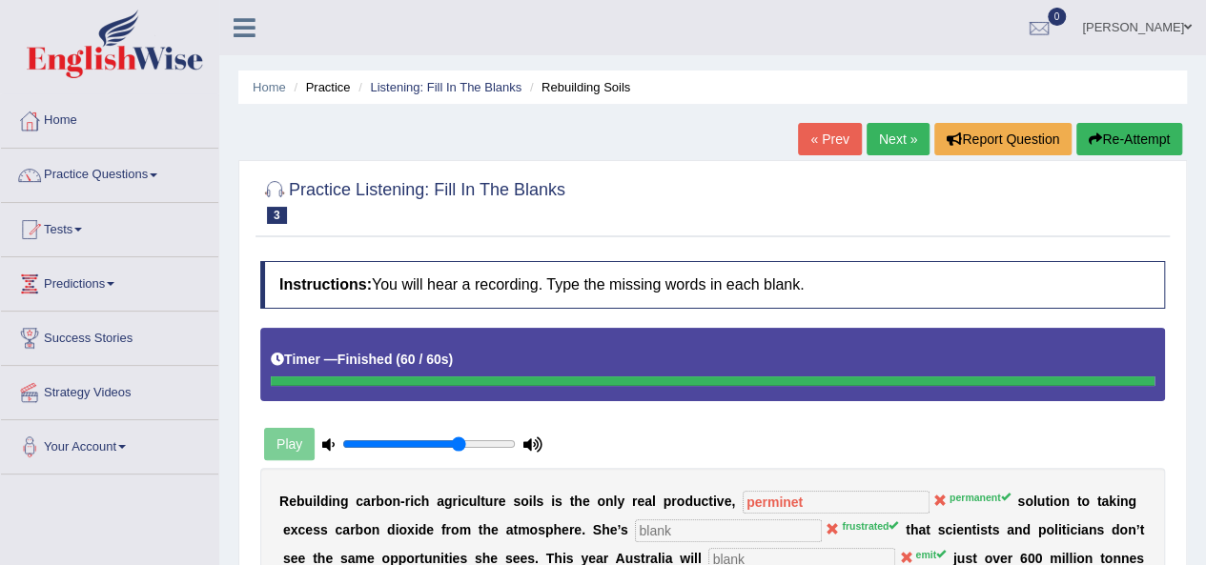
click at [1135, 142] on button "Re-Attempt" at bounding box center [1129, 139] width 106 height 32
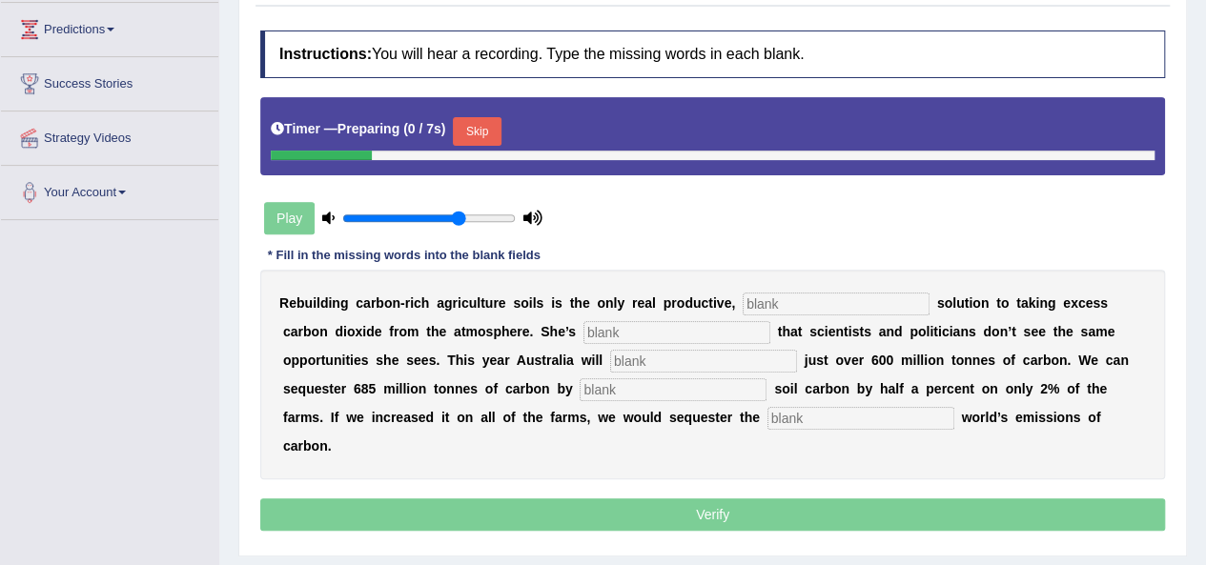
scroll to position [286, 0]
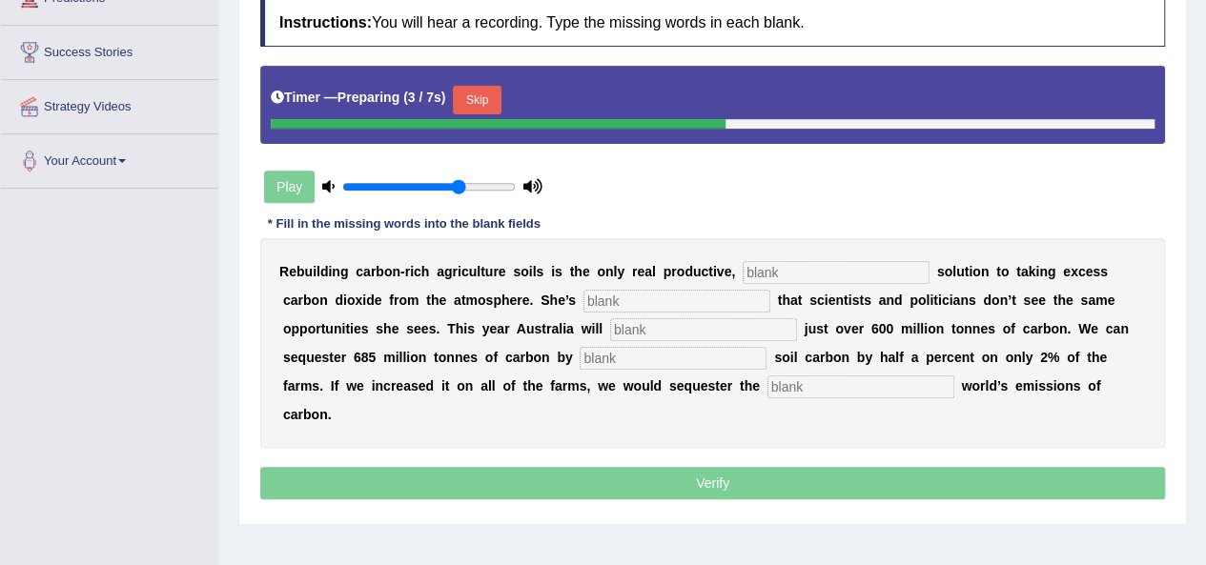
click at [486, 101] on button "Skip" at bounding box center [477, 100] width 48 height 29
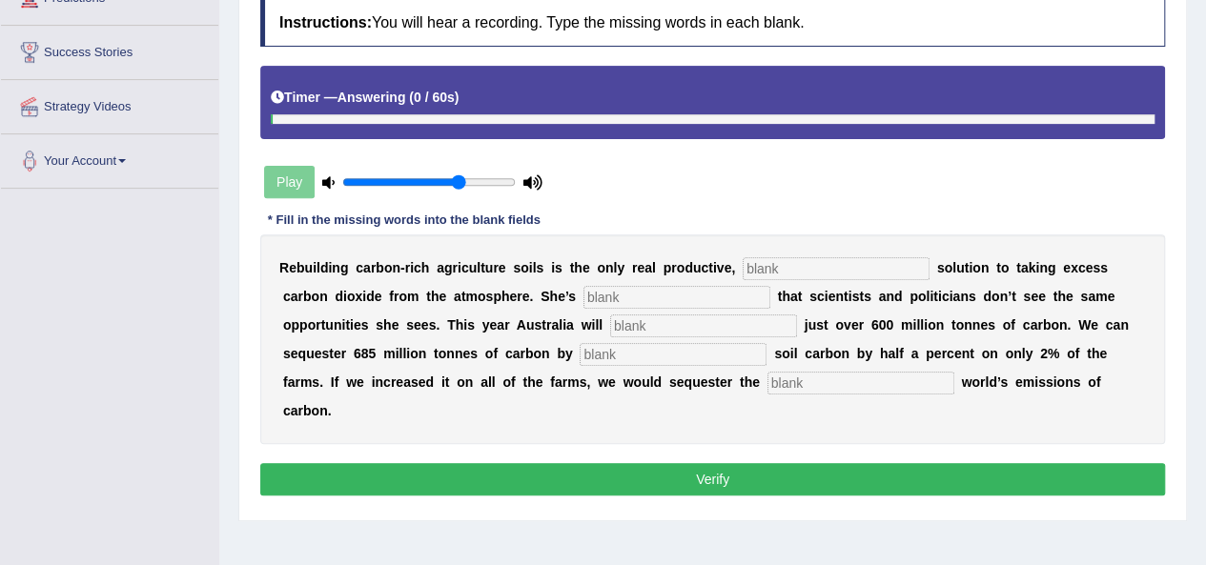
click at [869, 261] on input "text" at bounding box center [836, 268] width 187 height 23
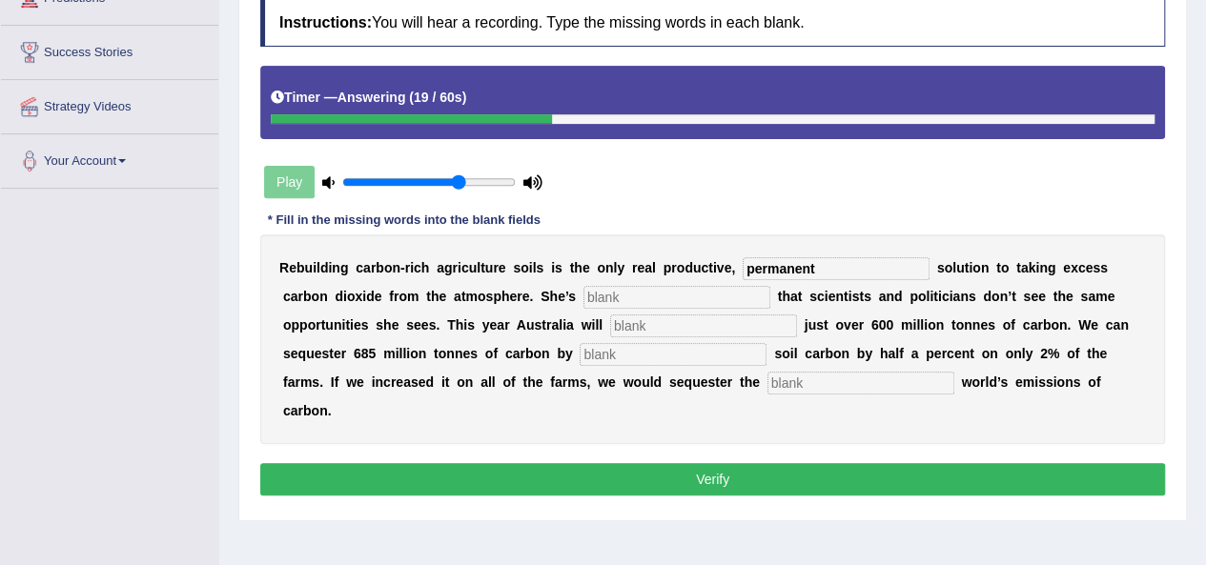
type input "permanent"
click at [722, 292] on input "text" at bounding box center [677, 297] width 187 height 23
type input "frustrated"
click at [718, 323] on input "text" at bounding box center [703, 326] width 187 height 23
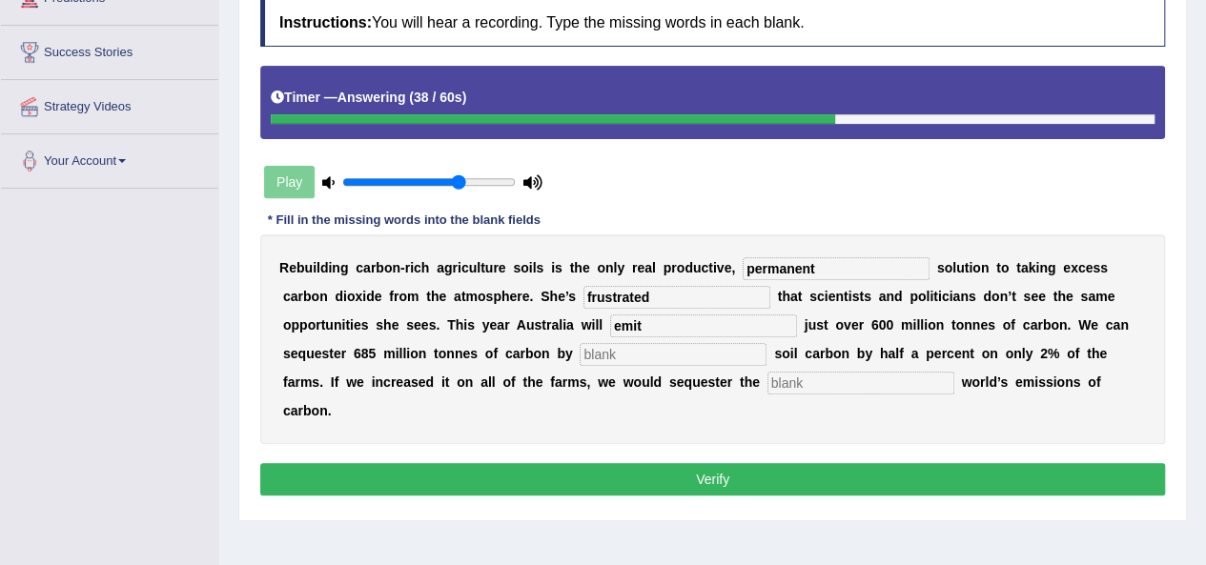
type input "emit"
click at [686, 348] on input "text" at bounding box center [673, 354] width 187 height 23
type input "increasing"
click at [845, 392] on div "R e b u i l d i n g c a r b o n - r i c h a g r i c u l t u r e s o i l s i s t…" at bounding box center [712, 340] width 905 height 210
click at [850, 380] on input "text" at bounding box center [861, 383] width 187 height 23
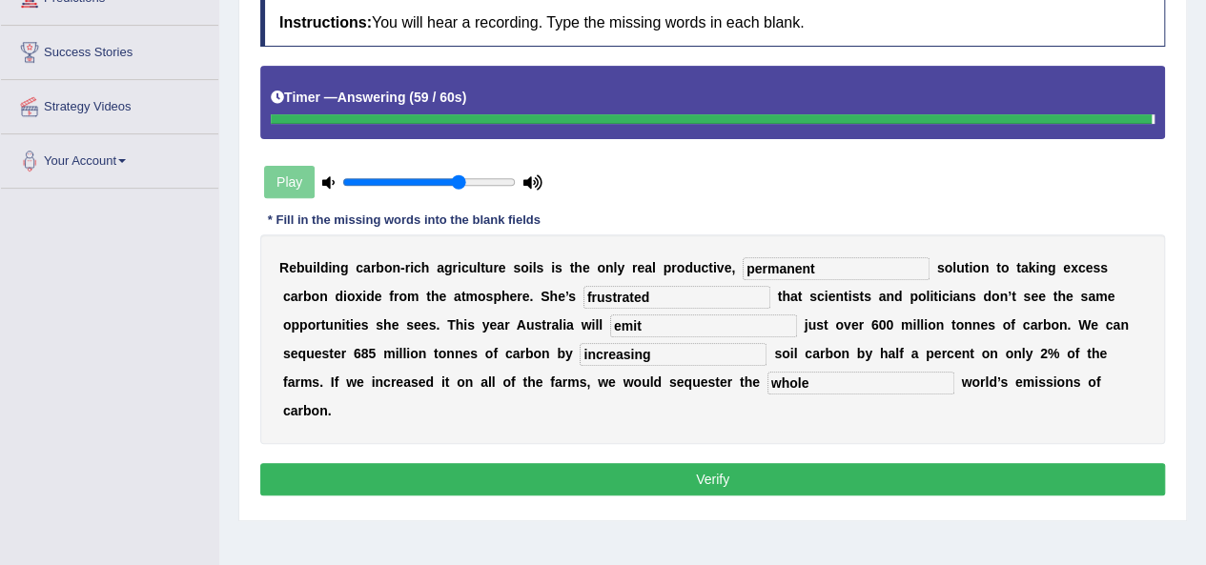
type input "whole"
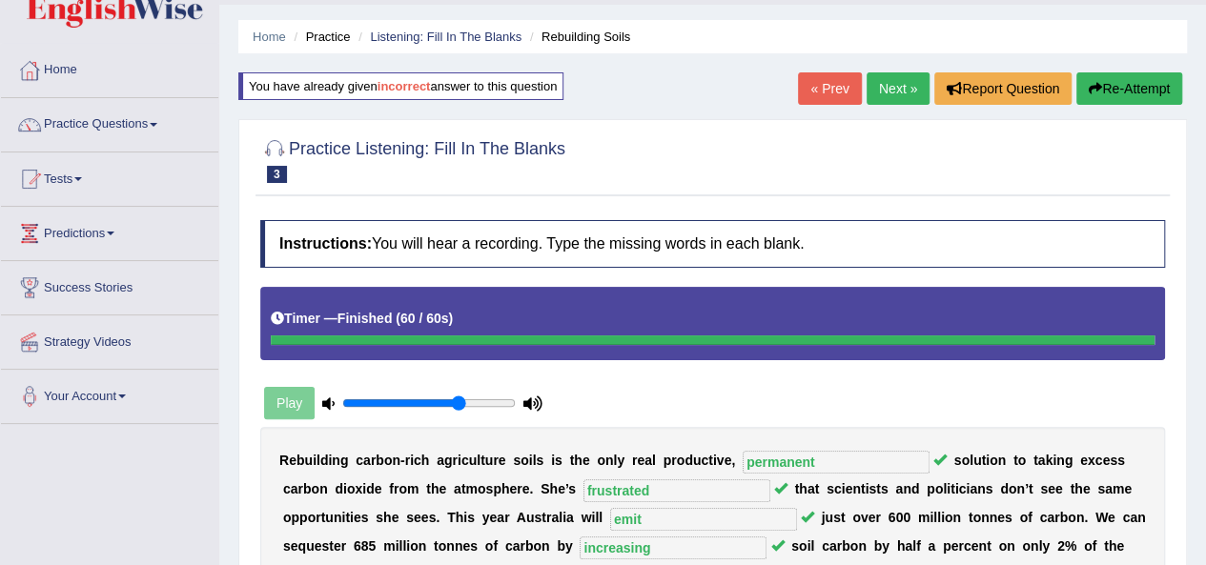
scroll to position [0, 0]
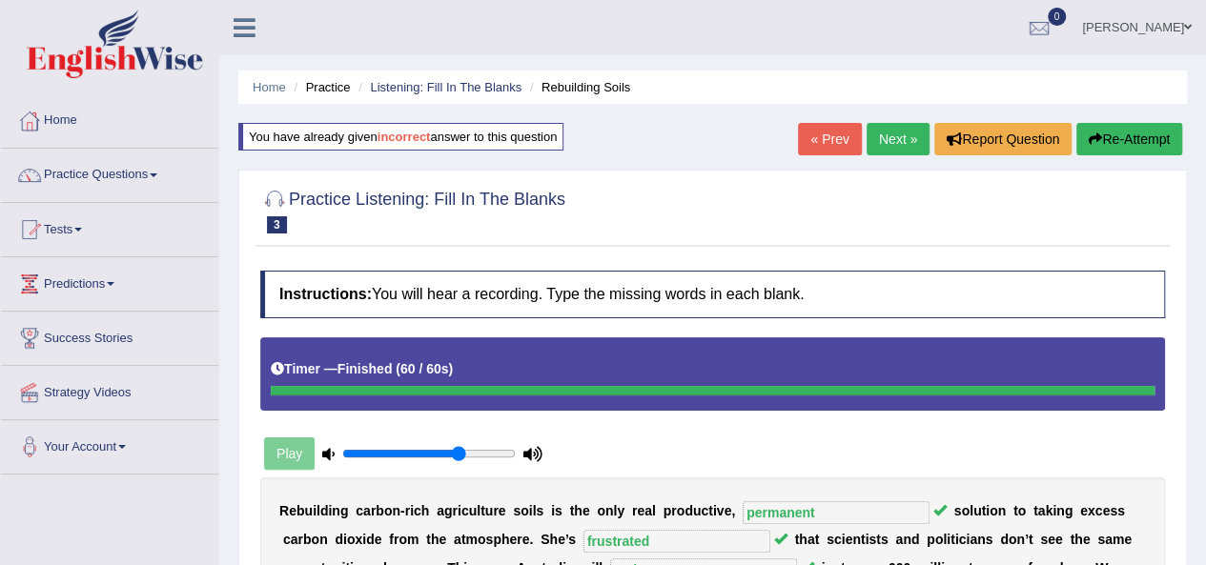
click at [902, 144] on link "Next »" at bounding box center [898, 139] width 63 height 32
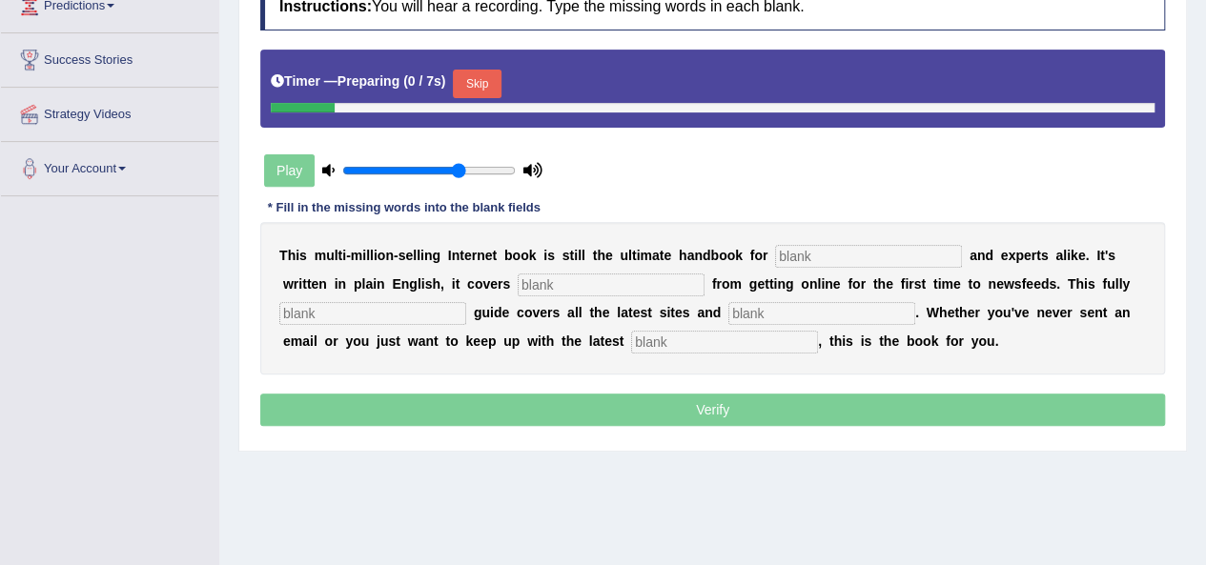
scroll to position [286, 0]
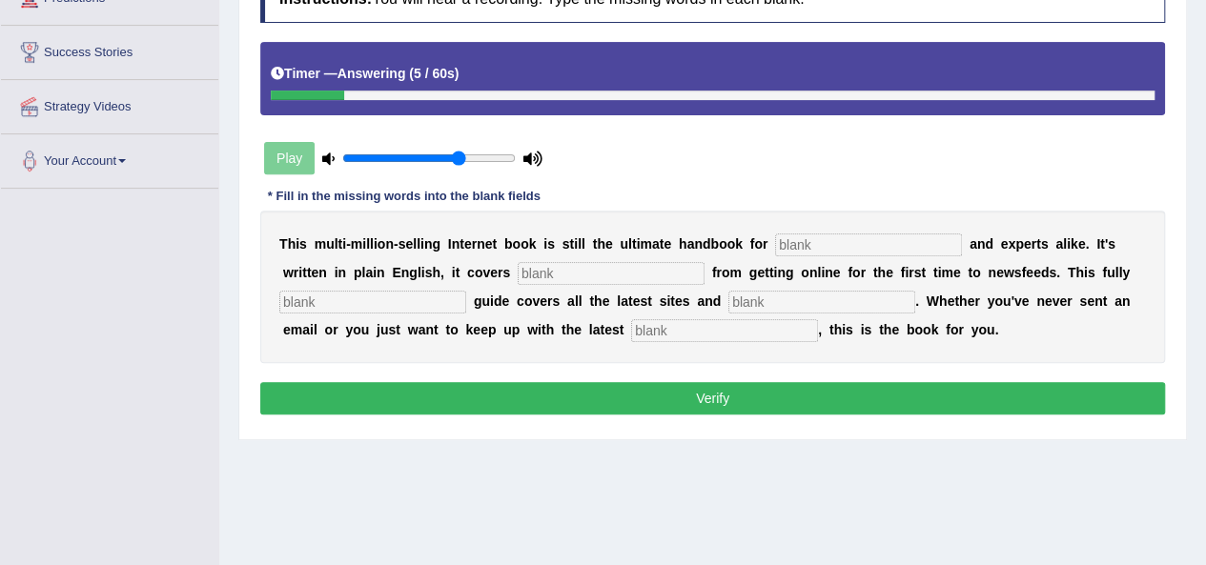
click at [803, 325] on input "text" at bounding box center [724, 330] width 187 height 23
type input "devopement"
click at [675, 274] on input "text" at bounding box center [611, 273] width 187 height 23
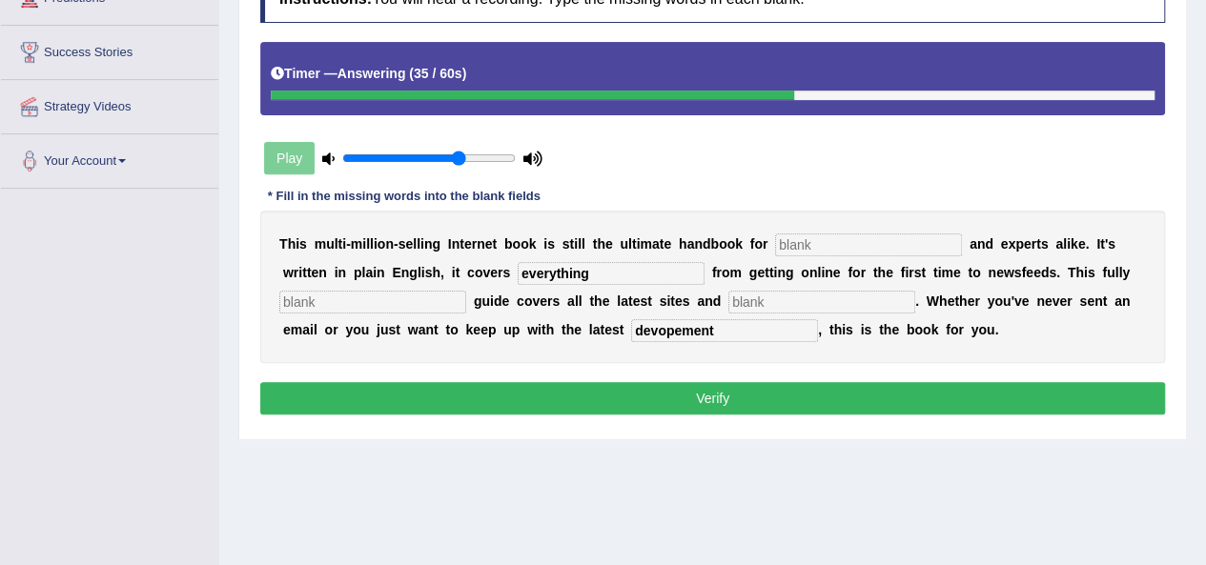
type input "everything"
click at [835, 241] on input "text" at bounding box center [868, 245] width 187 height 23
type input "norvours"
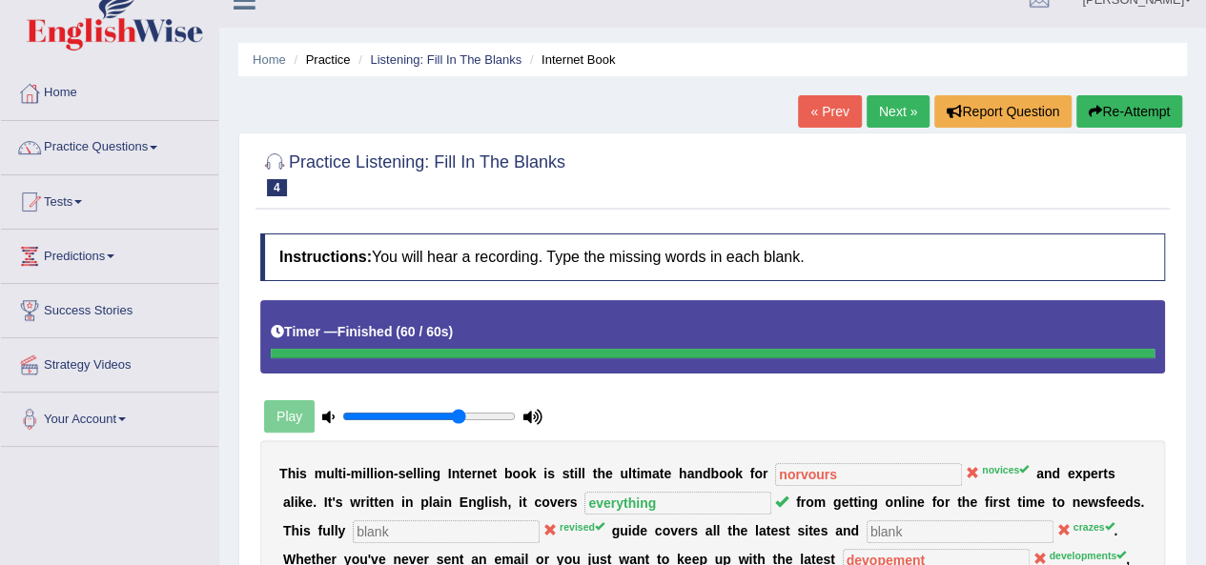
scroll to position [0, 0]
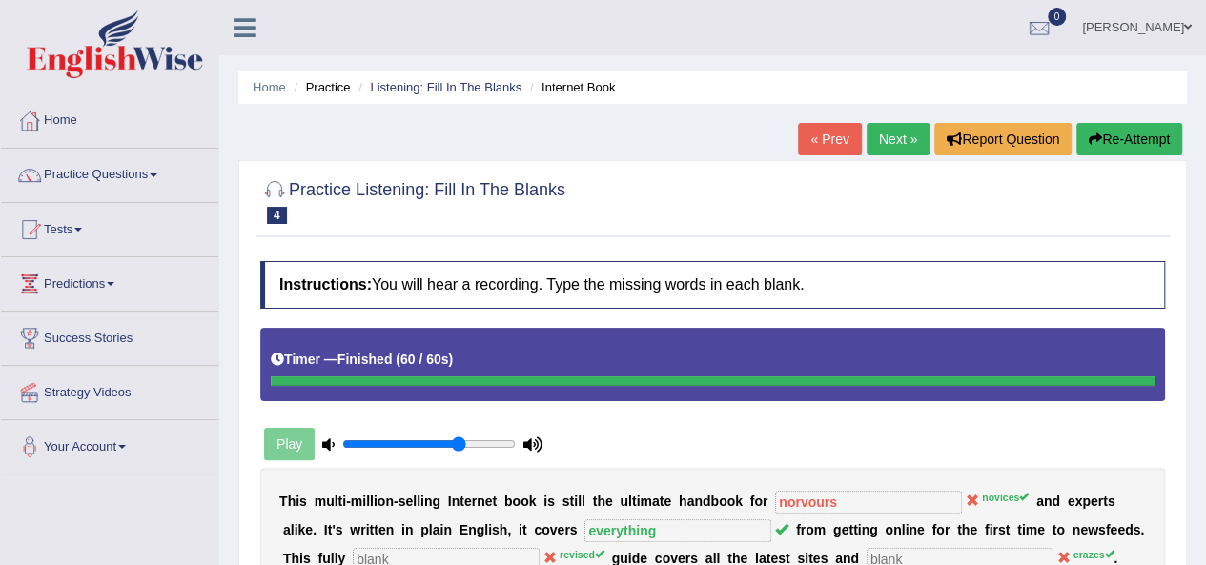
click at [1139, 143] on button "Re-Attempt" at bounding box center [1129, 139] width 106 height 32
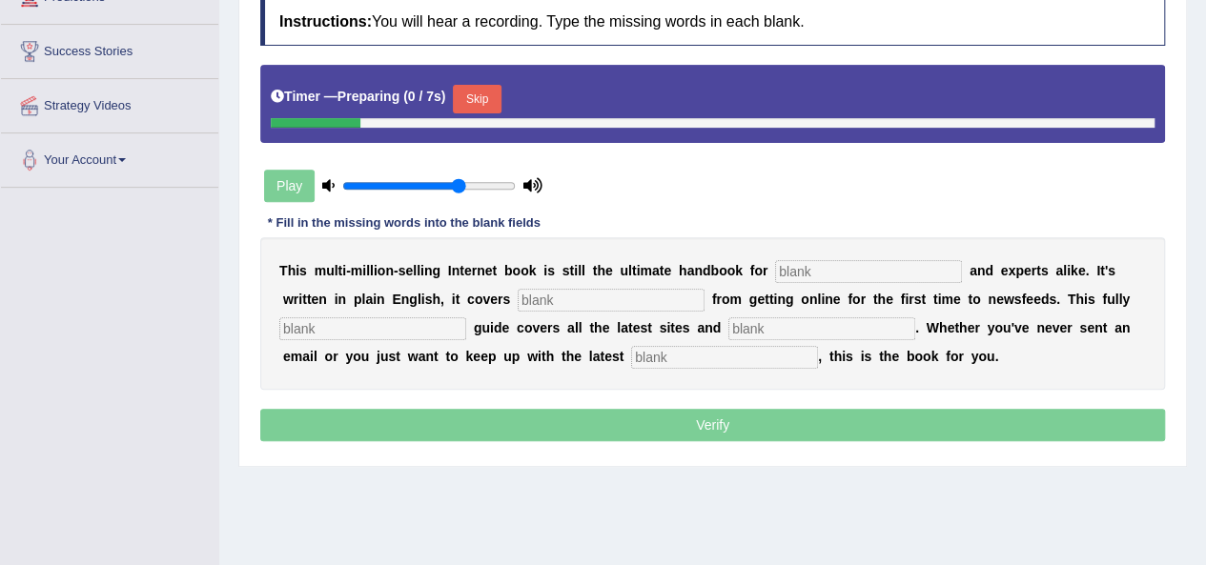
scroll to position [435, 0]
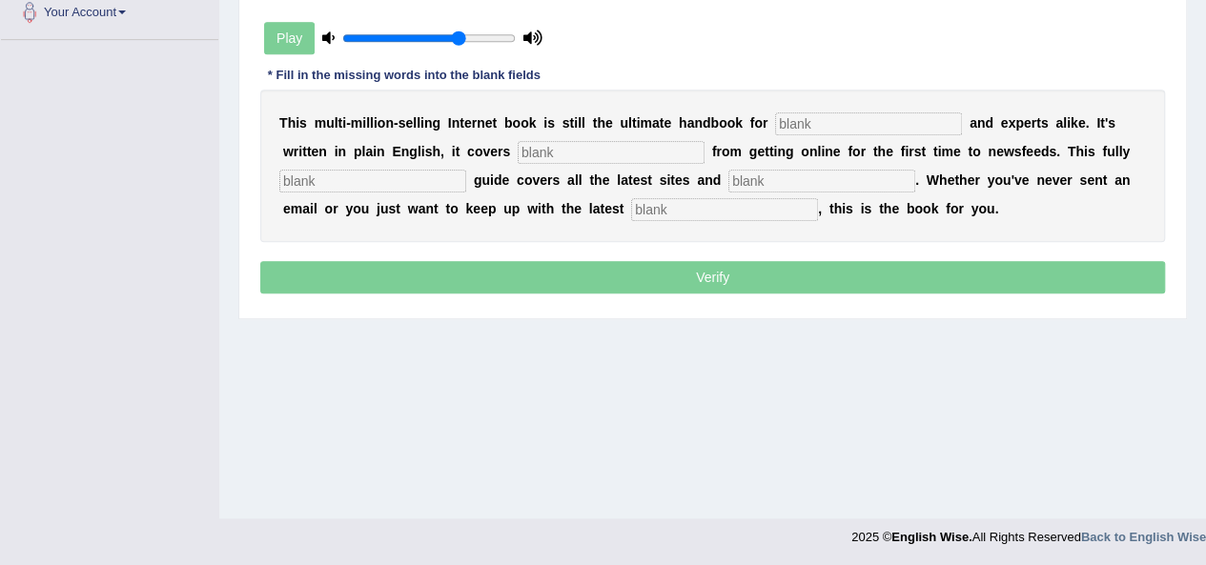
click at [886, 115] on input "text" at bounding box center [868, 124] width 187 height 23
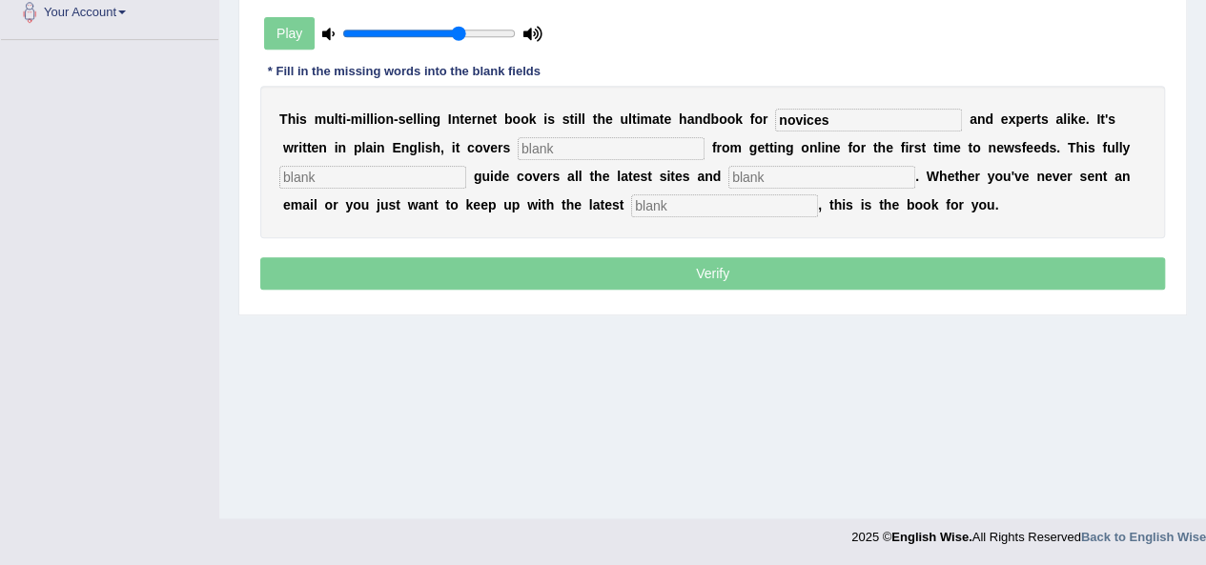
type input "novices"
click at [574, 144] on input "text" at bounding box center [611, 148] width 187 height 23
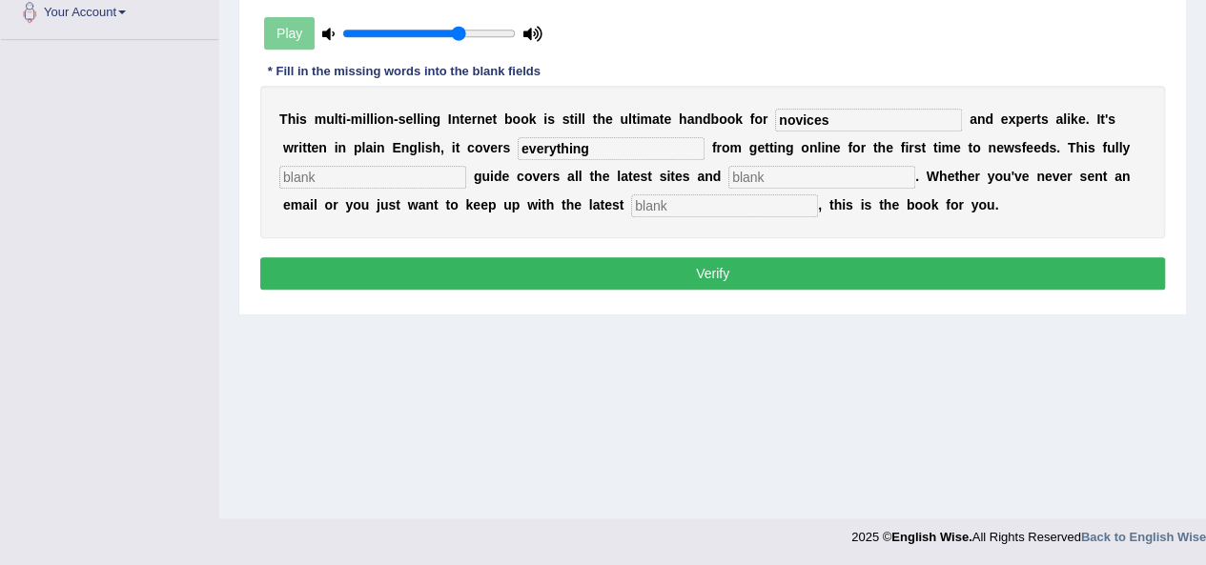
type input "everything"
click at [398, 174] on input "text" at bounding box center [372, 177] width 187 height 23
type input "revised"
click at [788, 178] on input "text" at bounding box center [821, 177] width 187 height 23
type input "crazes"
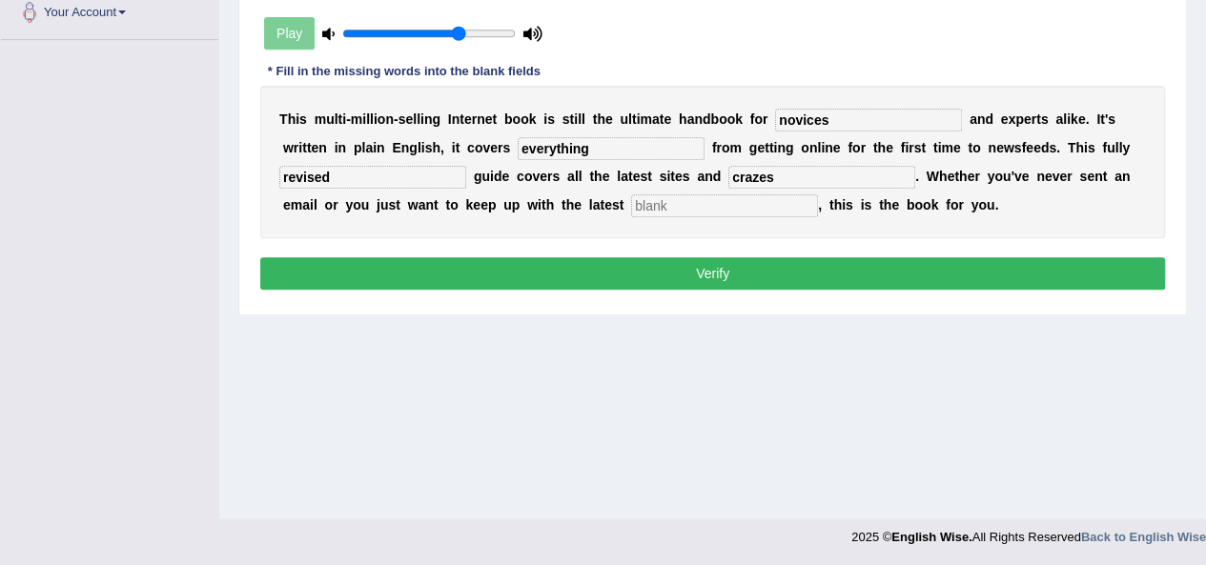
click at [751, 195] on input "text" at bounding box center [724, 206] width 187 height 23
type input "developments"
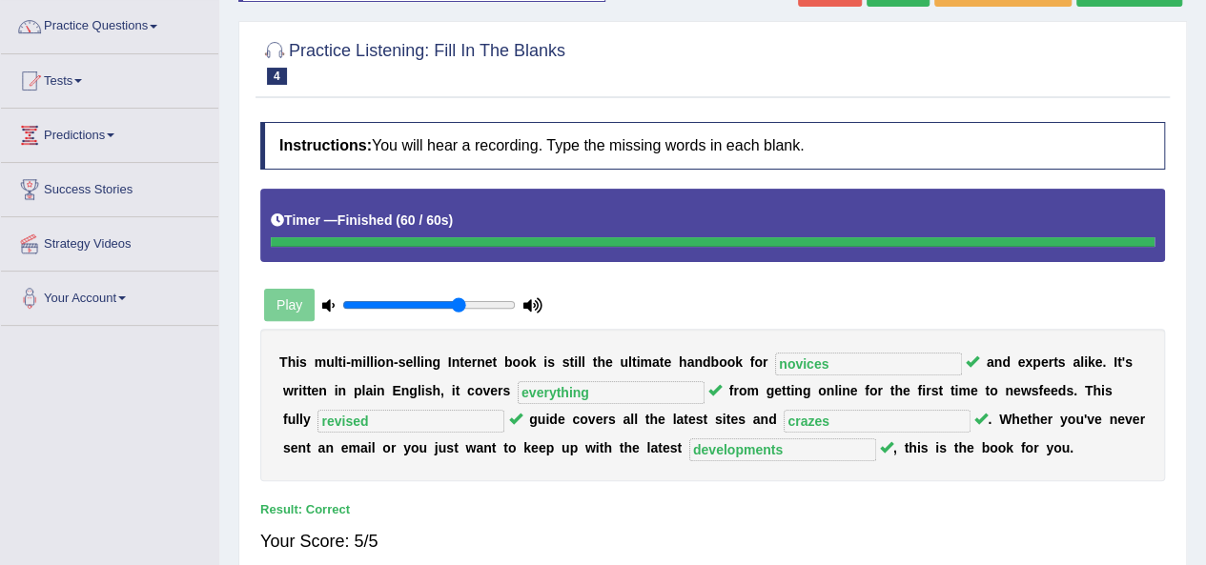
scroll to position [244, 0]
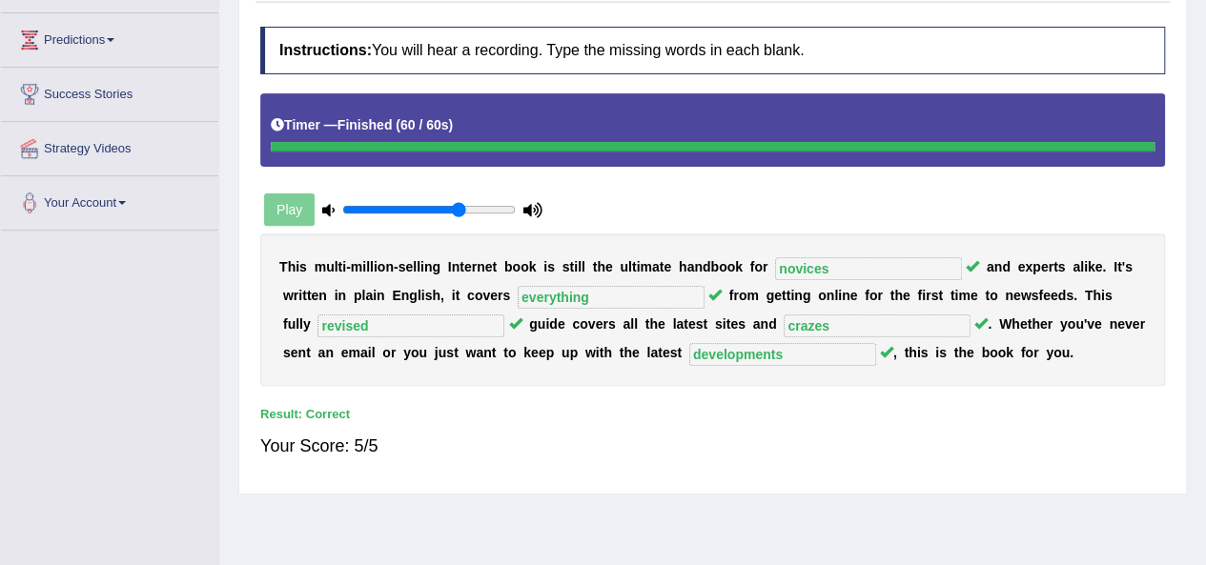
click at [540, 196] on div "Instructions: You will hear a recording. Type the missing words in each blank. …" at bounding box center [713, 250] width 914 height 467
